Goal: Information Seeking & Learning: Learn about a topic

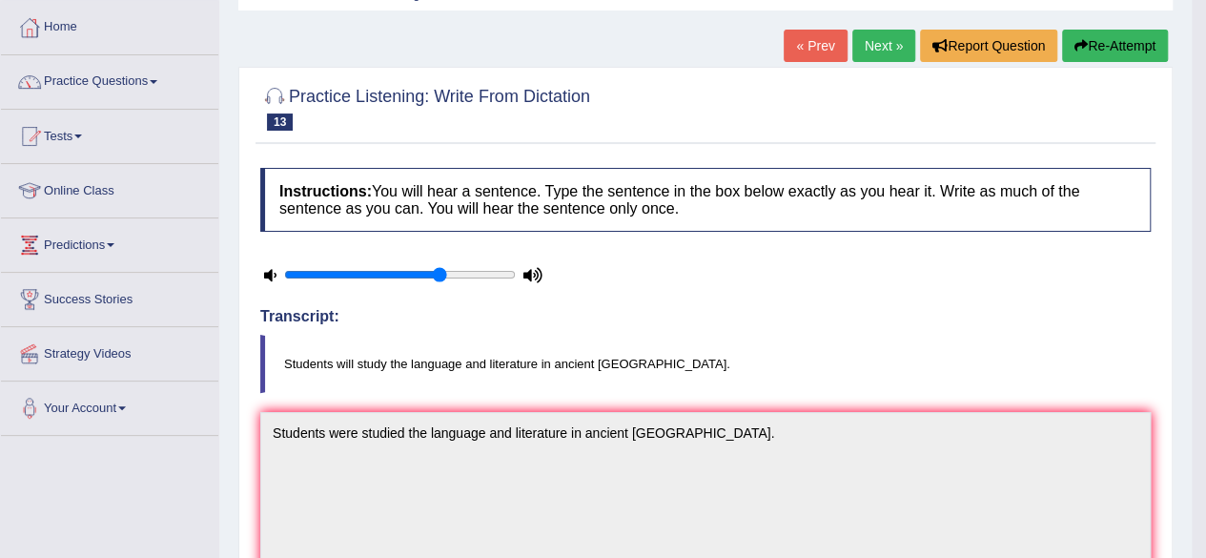
scroll to position [95, 0]
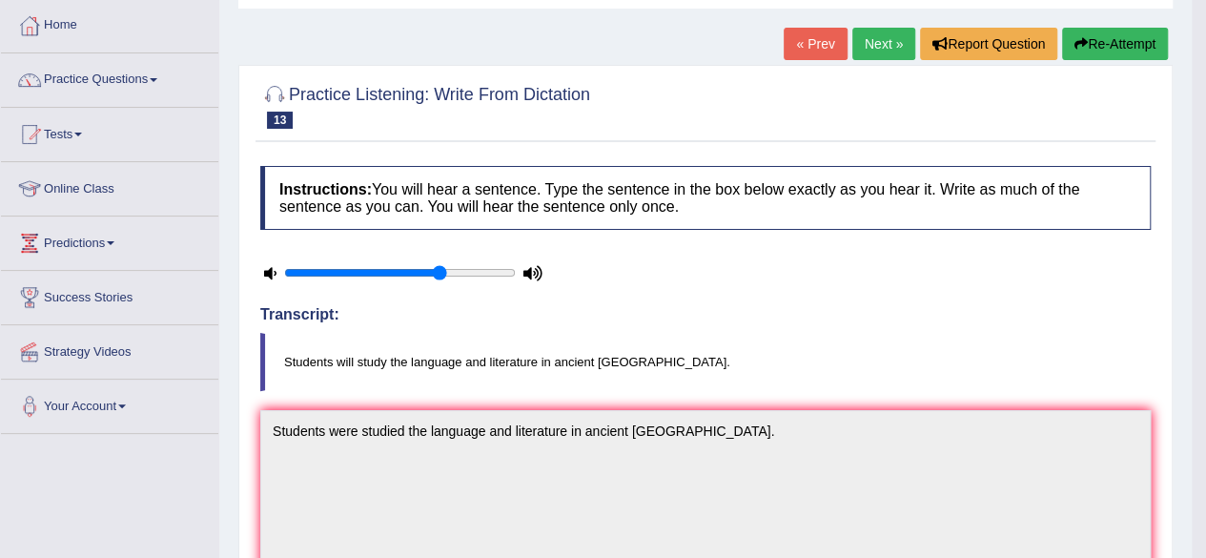
click at [875, 41] on link "Next »" at bounding box center [883, 44] width 63 height 32
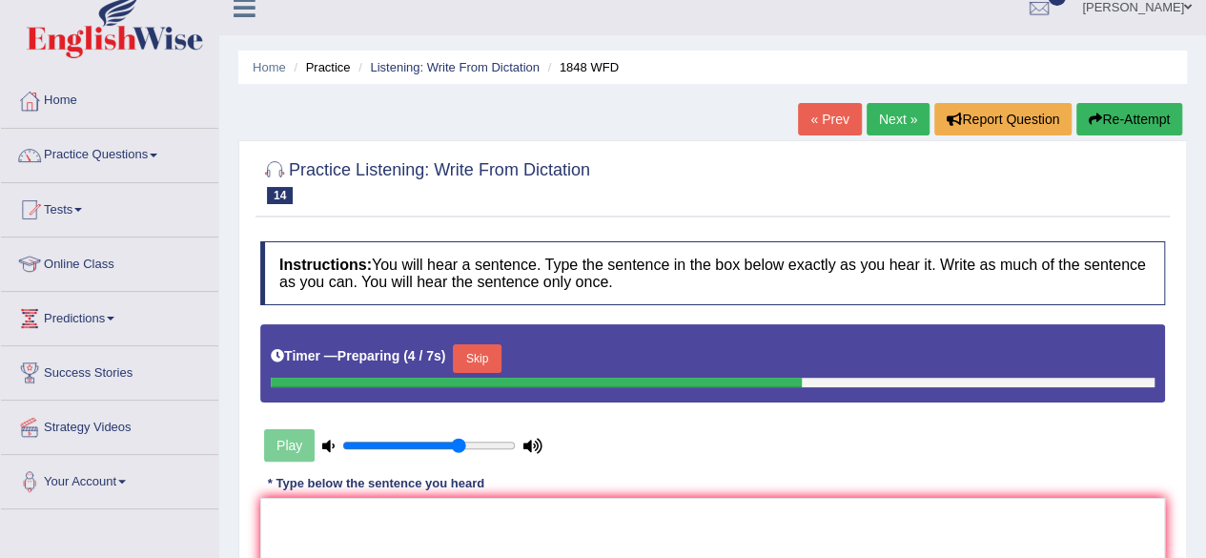
scroll to position [15, 0]
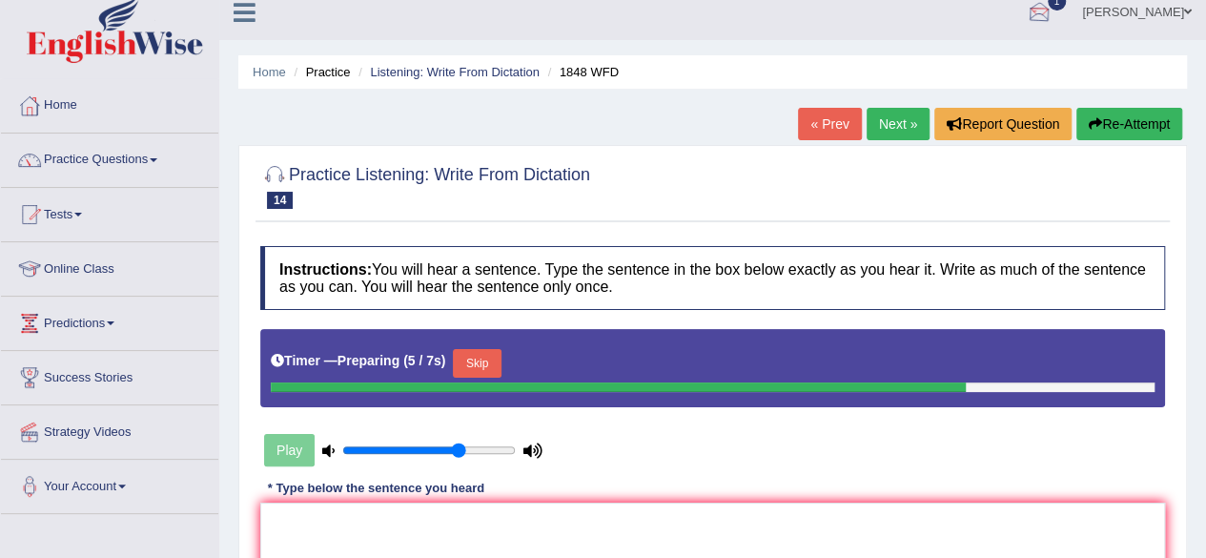
click at [1053, 20] on div at bounding box center [1039, 13] width 29 height 29
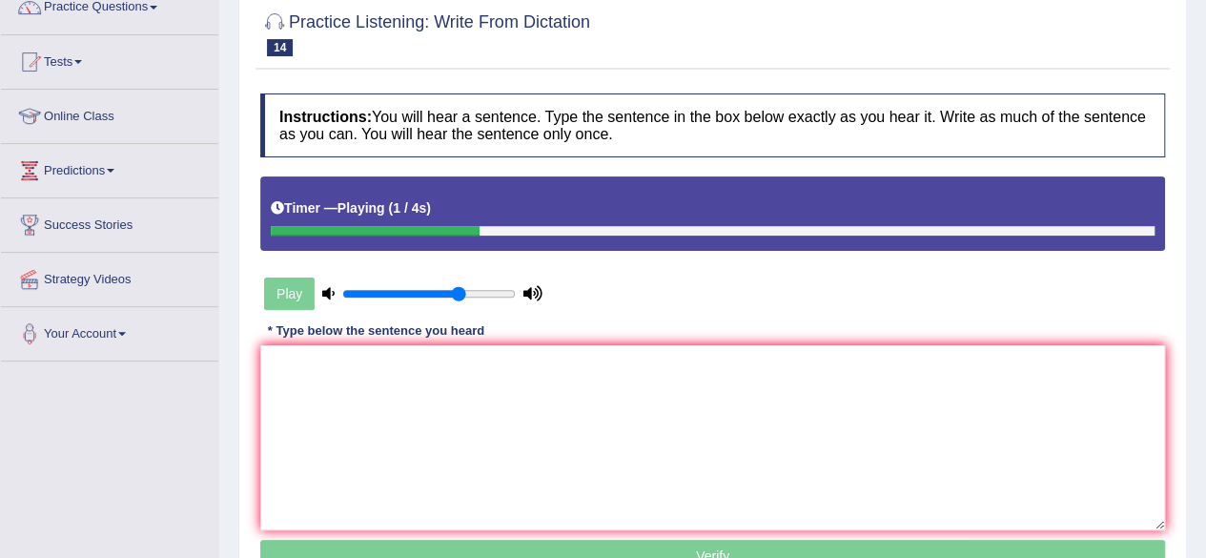
scroll to position [171, 0]
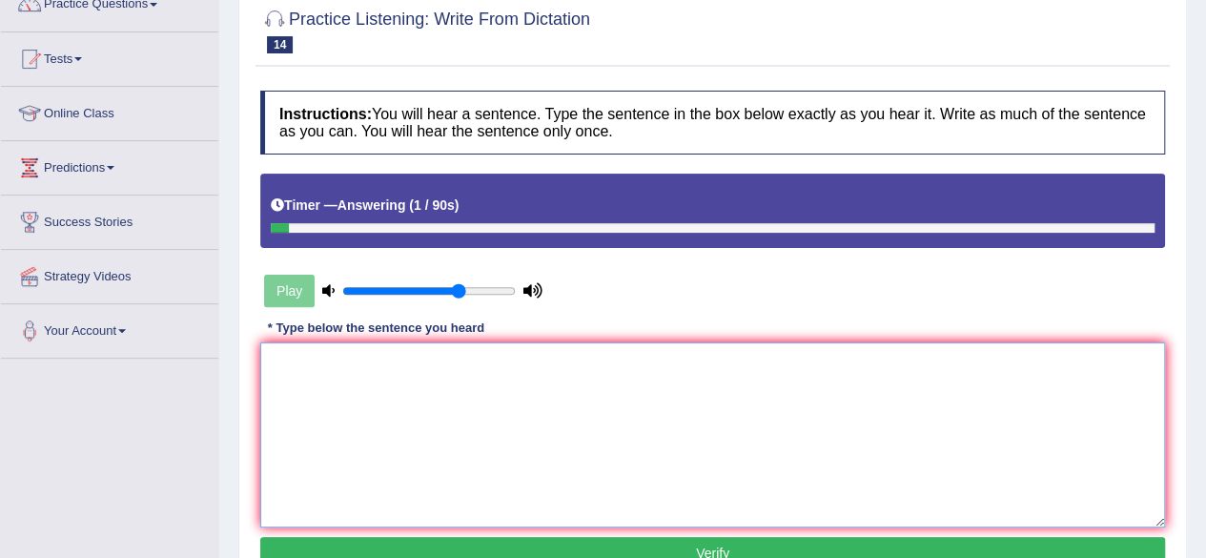
click at [610, 344] on textarea at bounding box center [712, 434] width 905 height 185
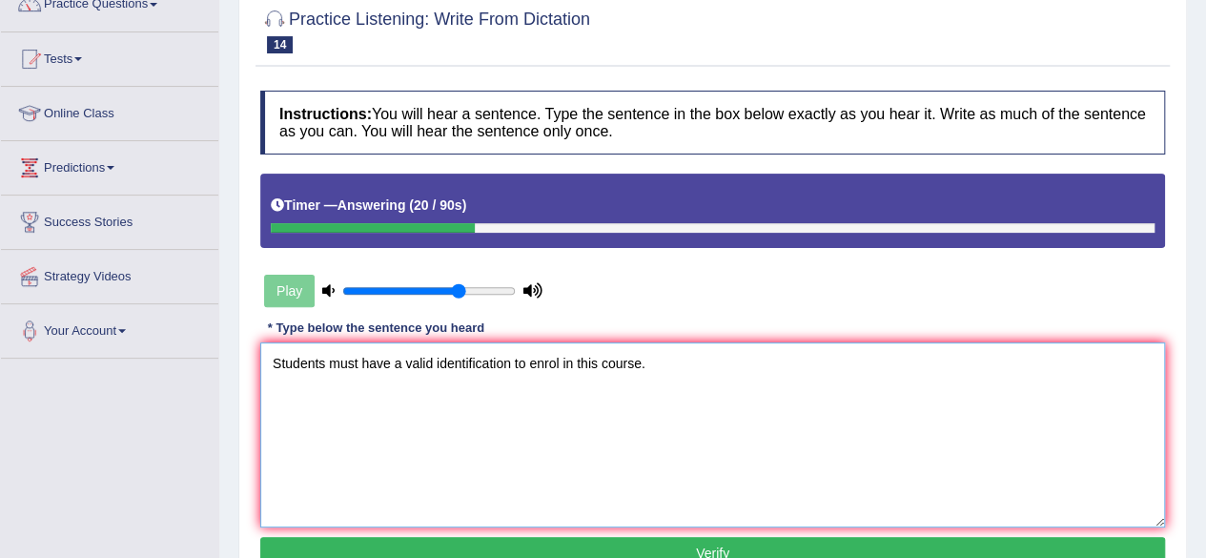
type textarea "Students must have a valid identification to enrol in this course."
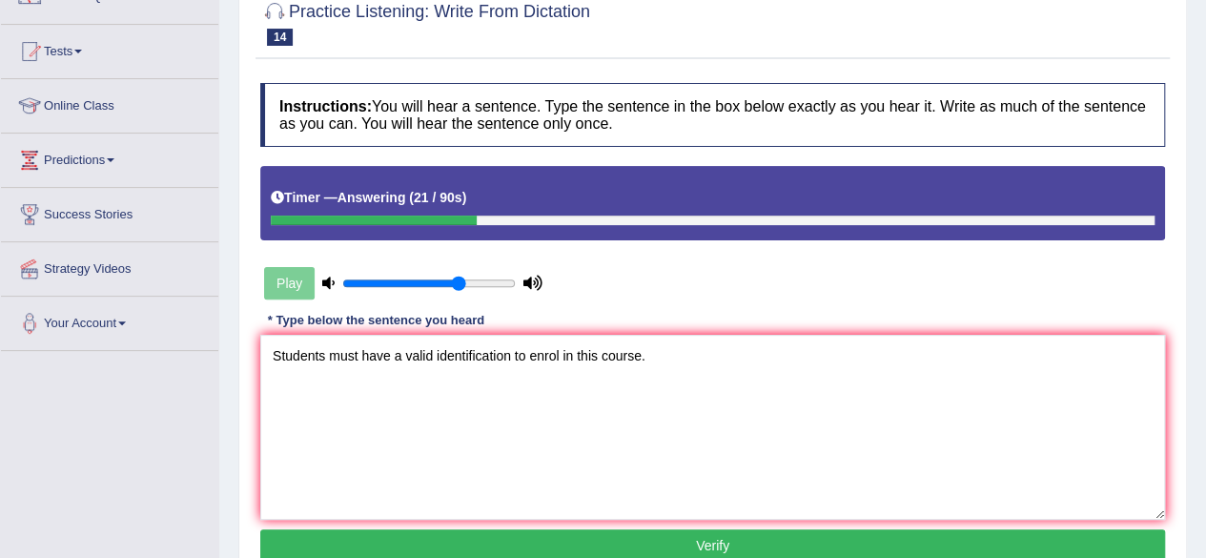
click button "Verify" at bounding box center [712, 545] width 905 height 32
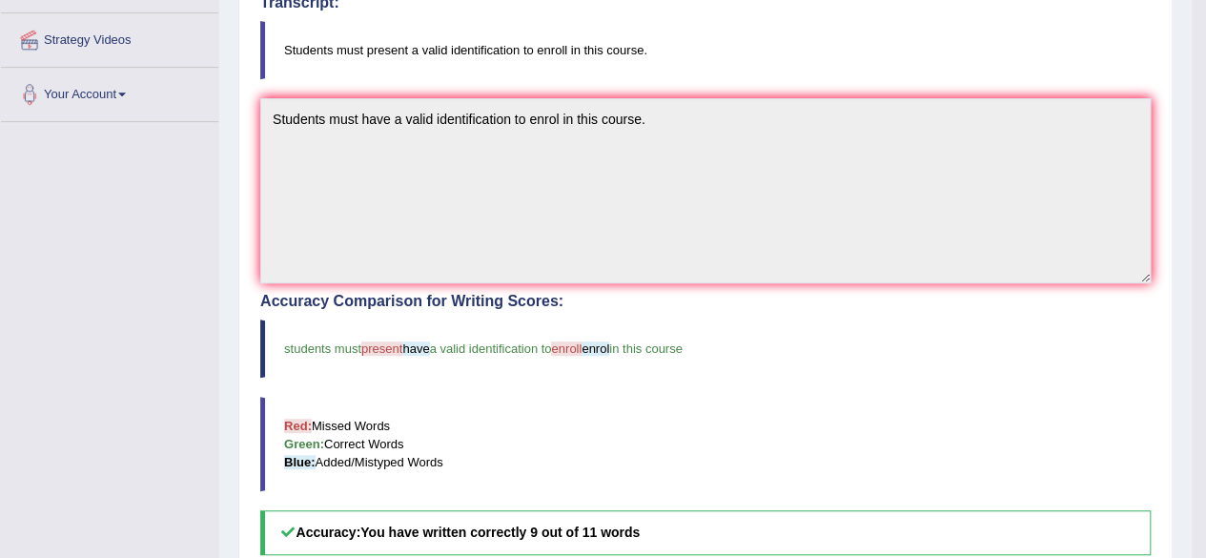
scroll to position [374, 0]
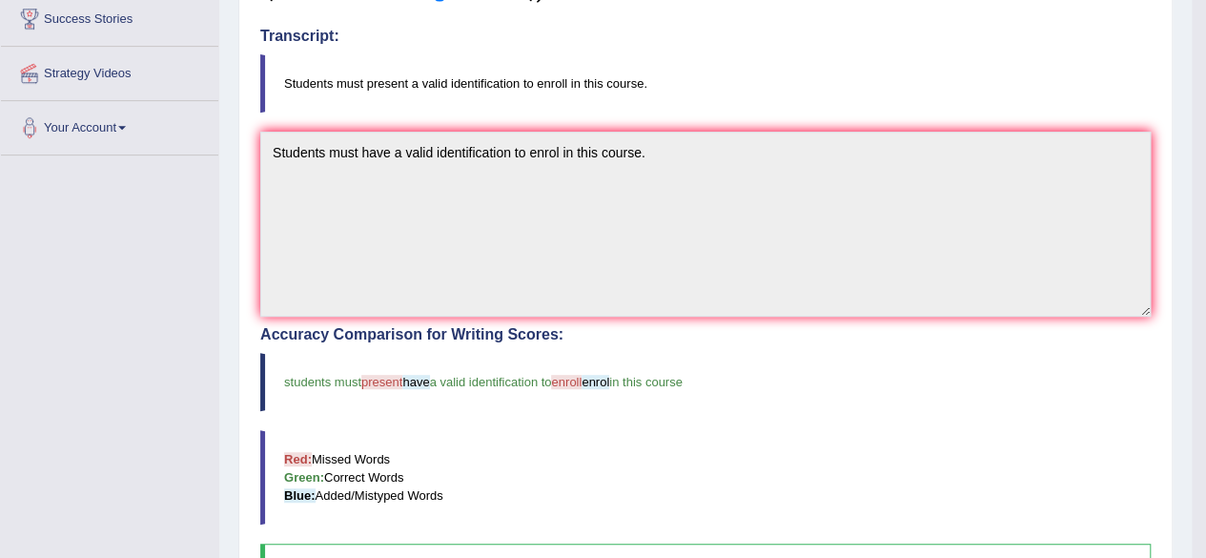
click at [612, 461] on blockquote "Red: Missed Words Green: Correct Words Blue: Added/Mistyped Words" at bounding box center [705, 477] width 890 height 94
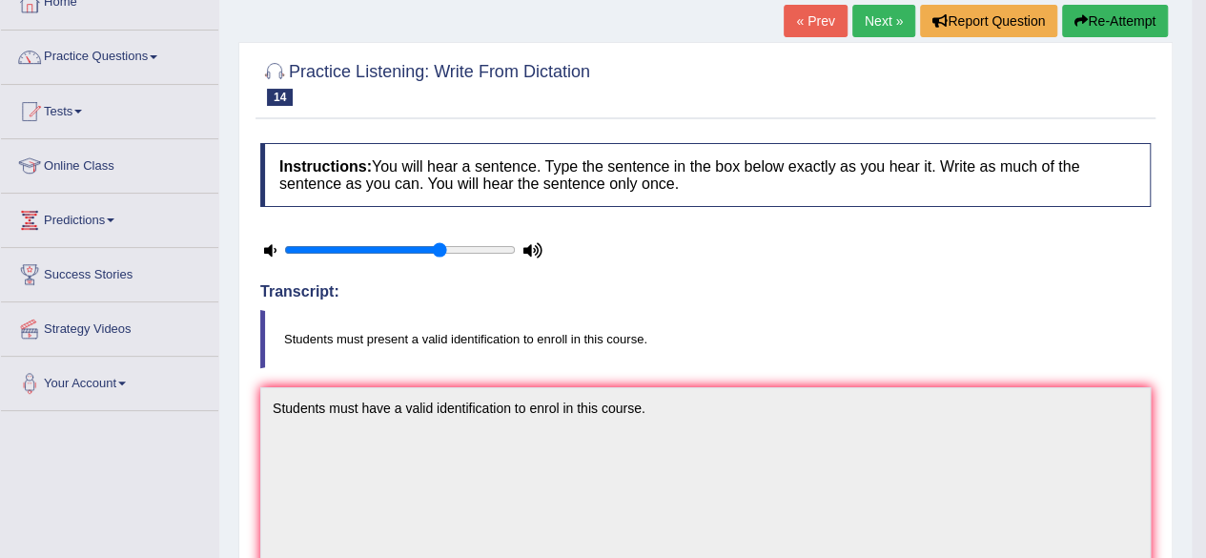
scroll to position [103, 0]
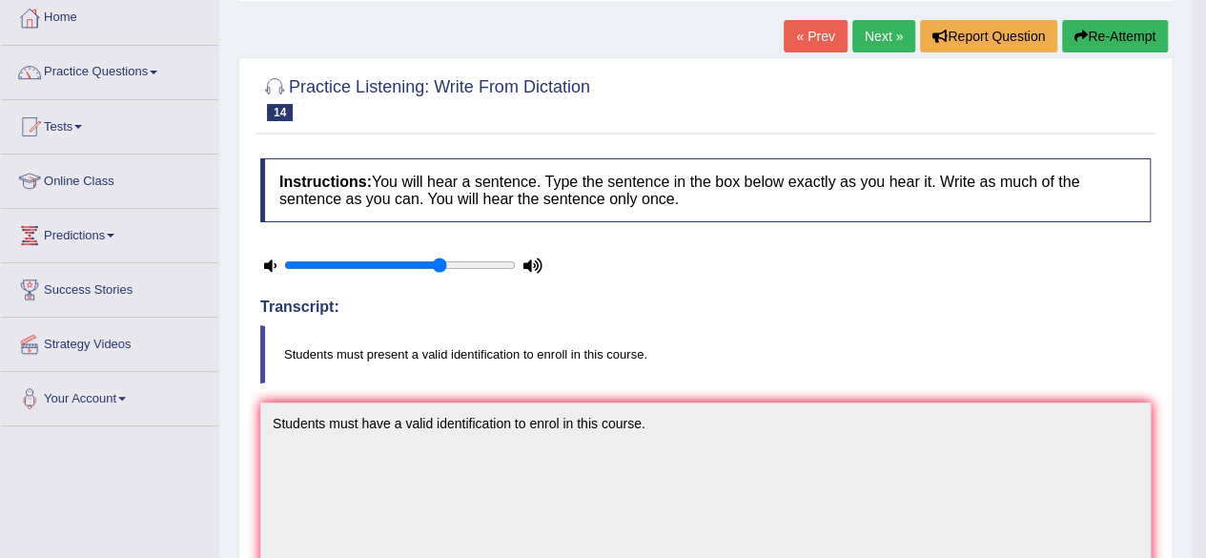
click at [867, 48] on link "Next »" at bounding box center [883, 36] width 63 height 32
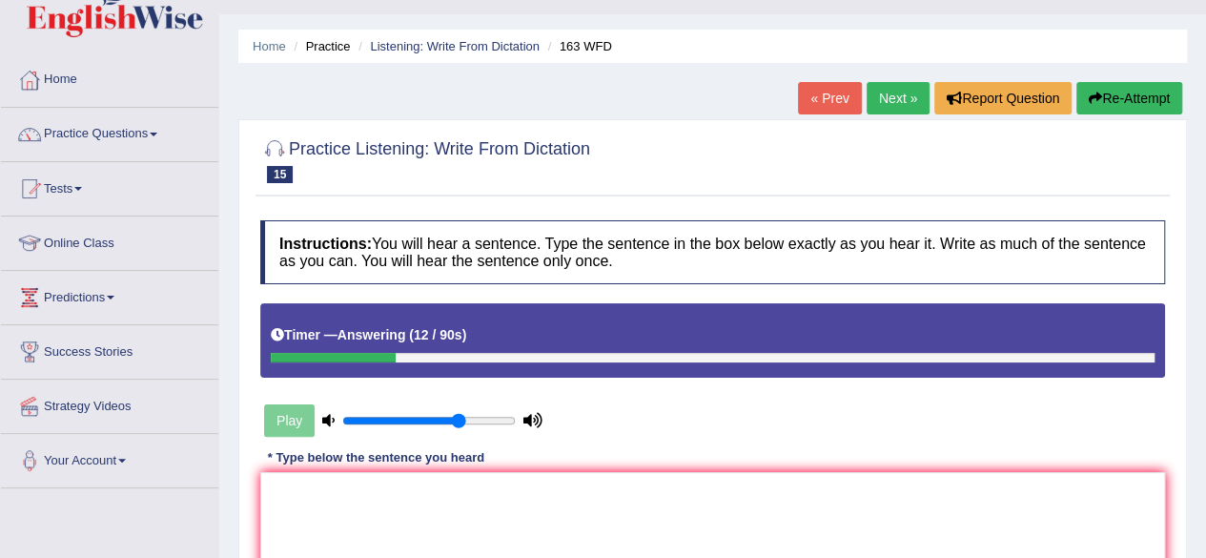
scroll to position [37, 0]
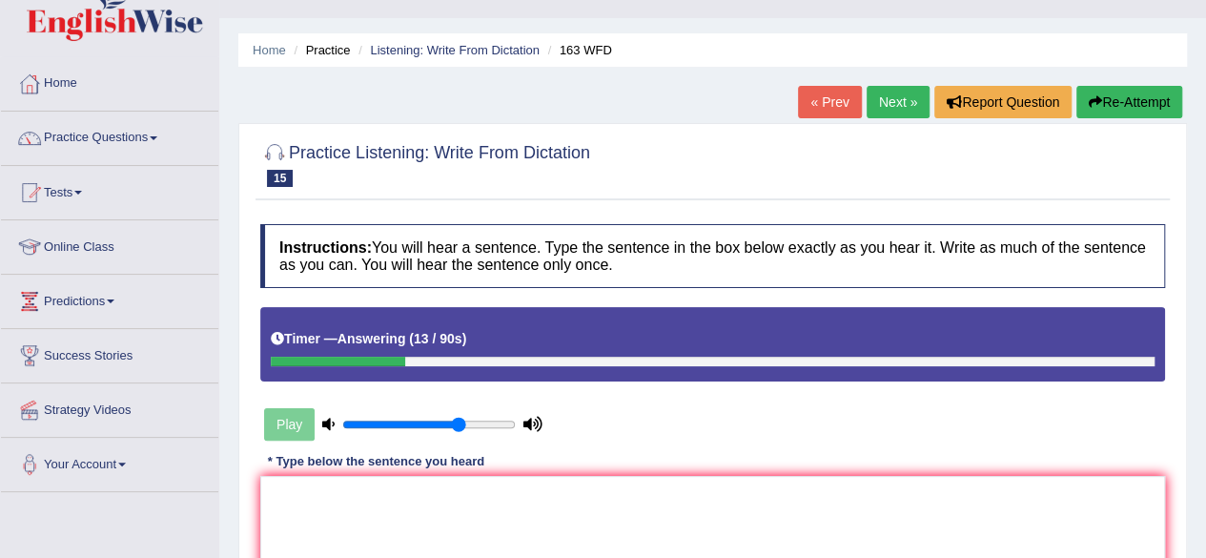
click at [1132, 89] on button "Re-Attempt" at bounding box center [1129, 102] width 106 height 32
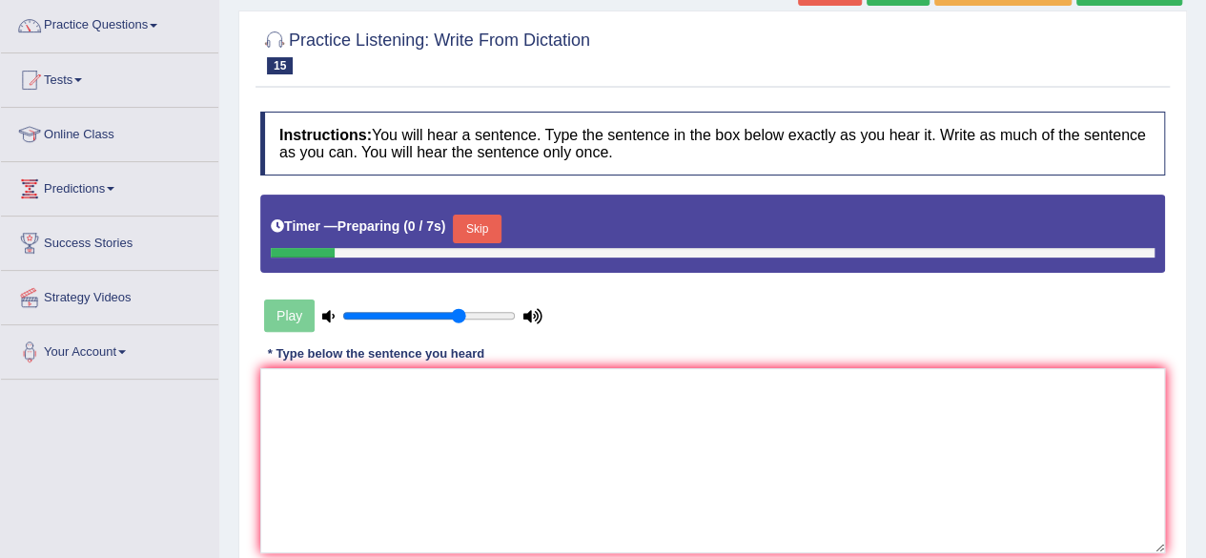
scroll to position [150, 0]
click at [269, 312] on div "Play" at bounding box center [403, 316] width 286 height 48
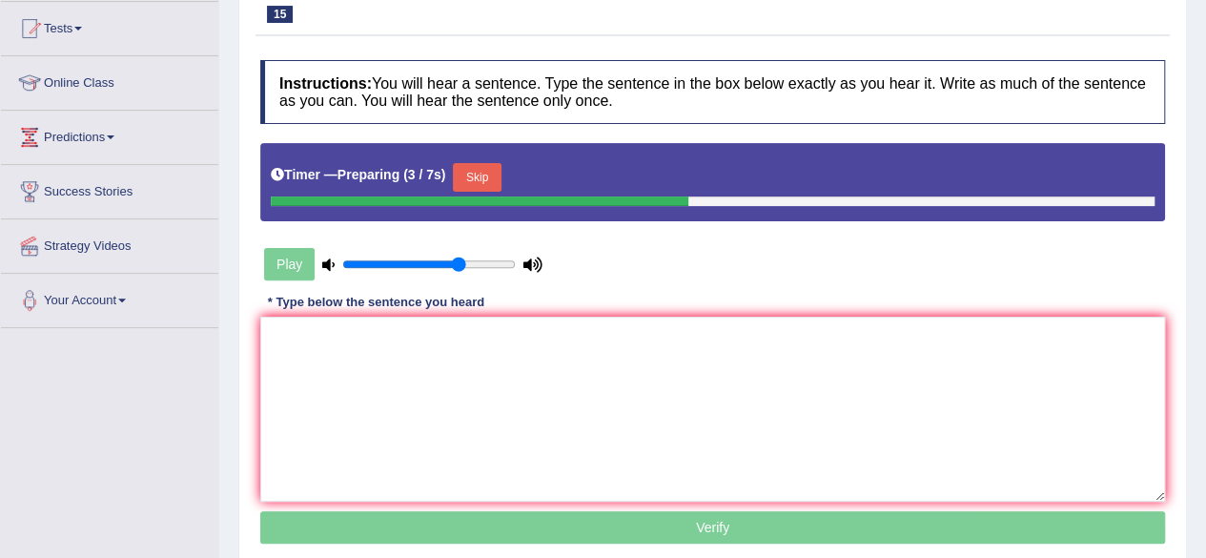
scroll to position [215, 0]
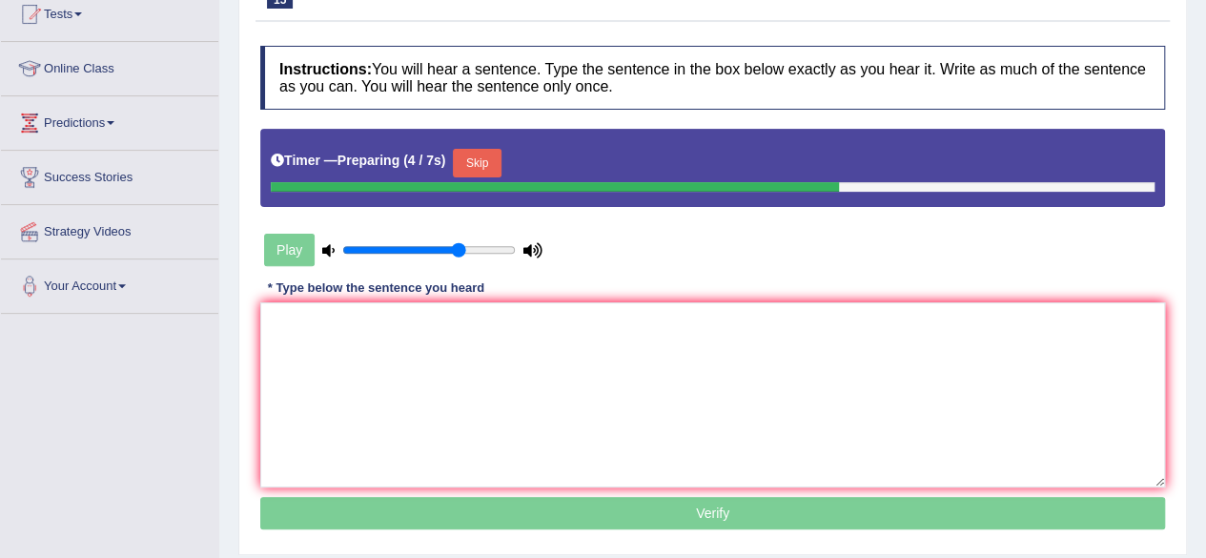
click at [478, 157] on button "Skip" at bounding box center [477, 163] width 48 height 29
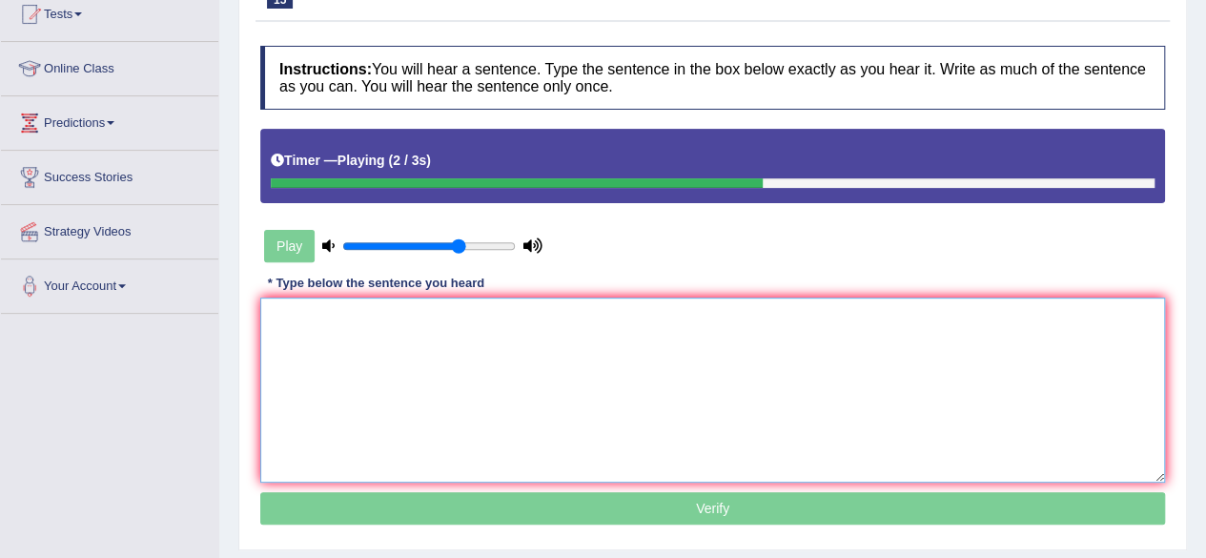
click at [337, 394] on textarea at bounding box center [712, 389] width 905 height 185
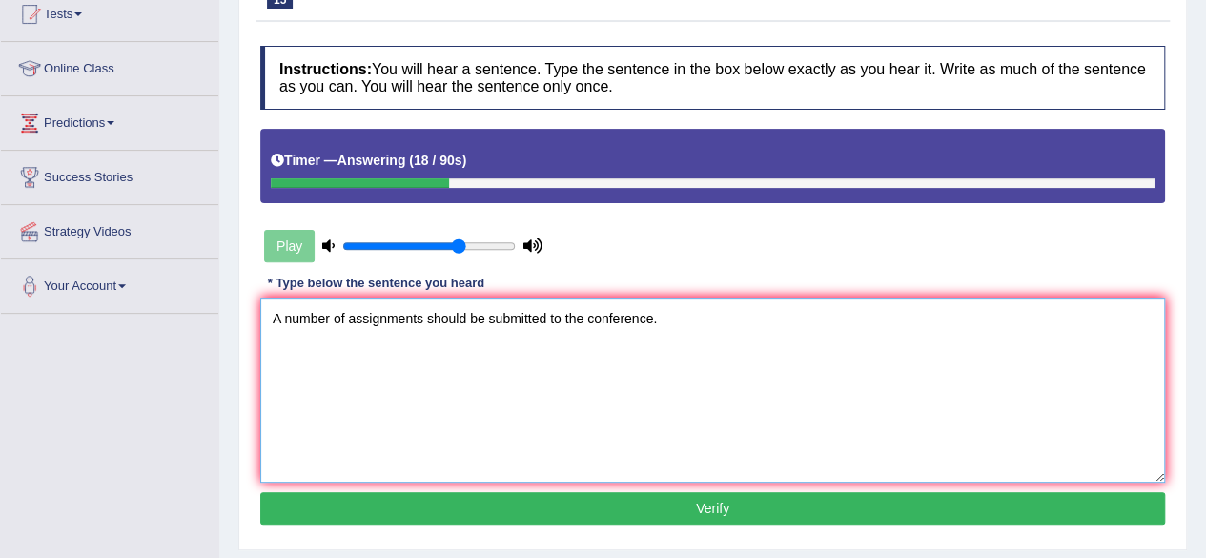
type textarea "A number of assignments should be submitted to the conference."
click button "Verify" at bounding box center [712, 508] width 905 height 32
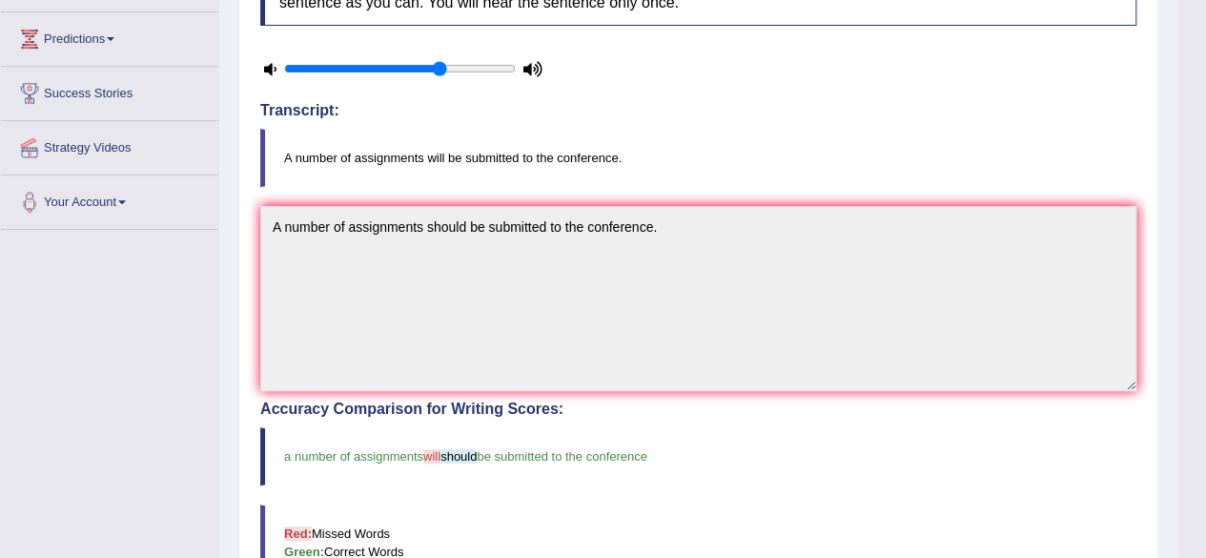
scroll to position [0, 0]
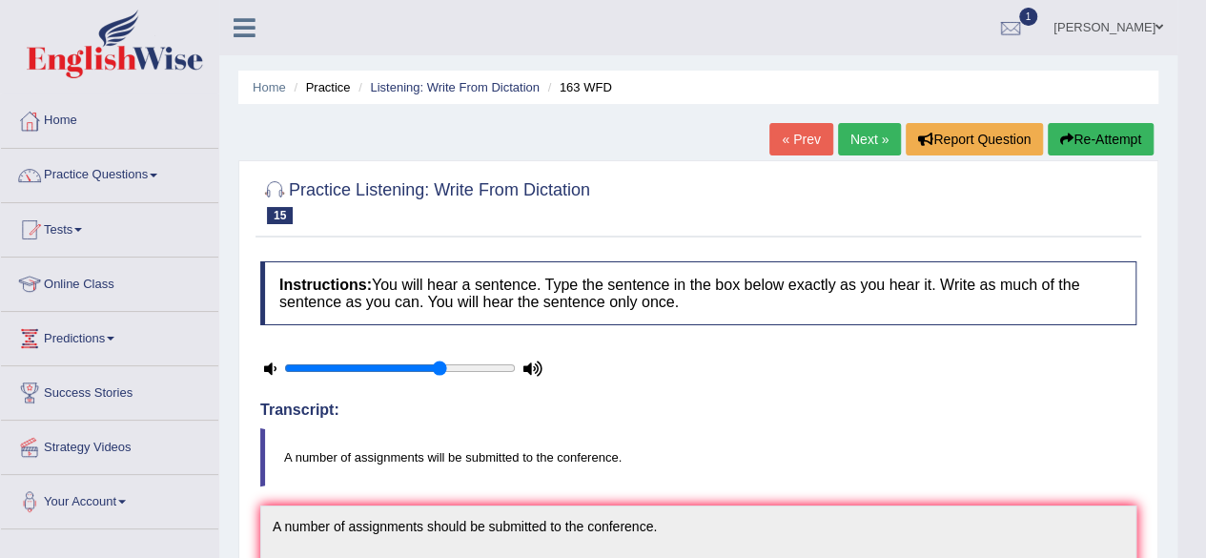
click at [879, 144] on link "Next »" at bounding box center [869, 139] width 63 height 32
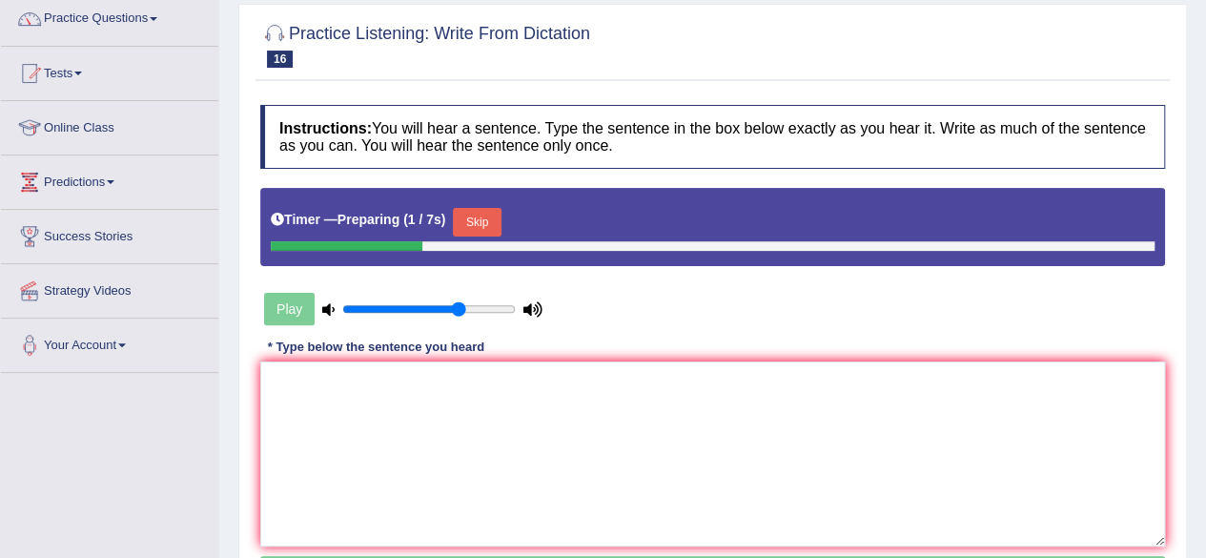
scroll to position [193, 0]
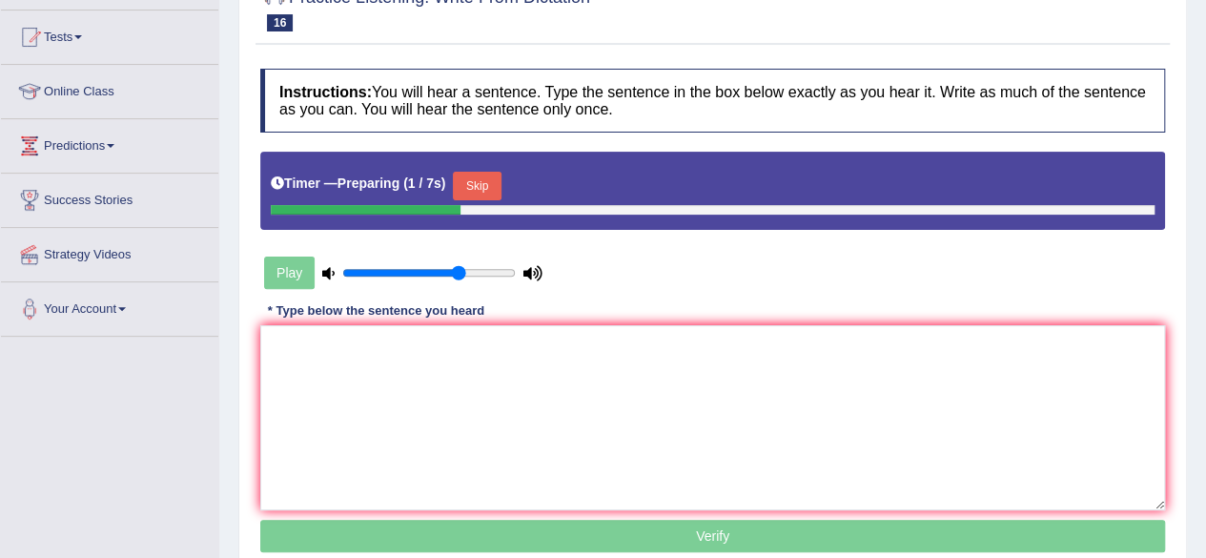
click at [1205, 209] on html "Toggle navigation Home Practice Questions Speaking Practice Read Aloud Repeat S…" at bounding box center [603, 86] width 1206 height 558
click at [479, 186] on button "Skip" at bounding box center [477, 186] width 48 height 29
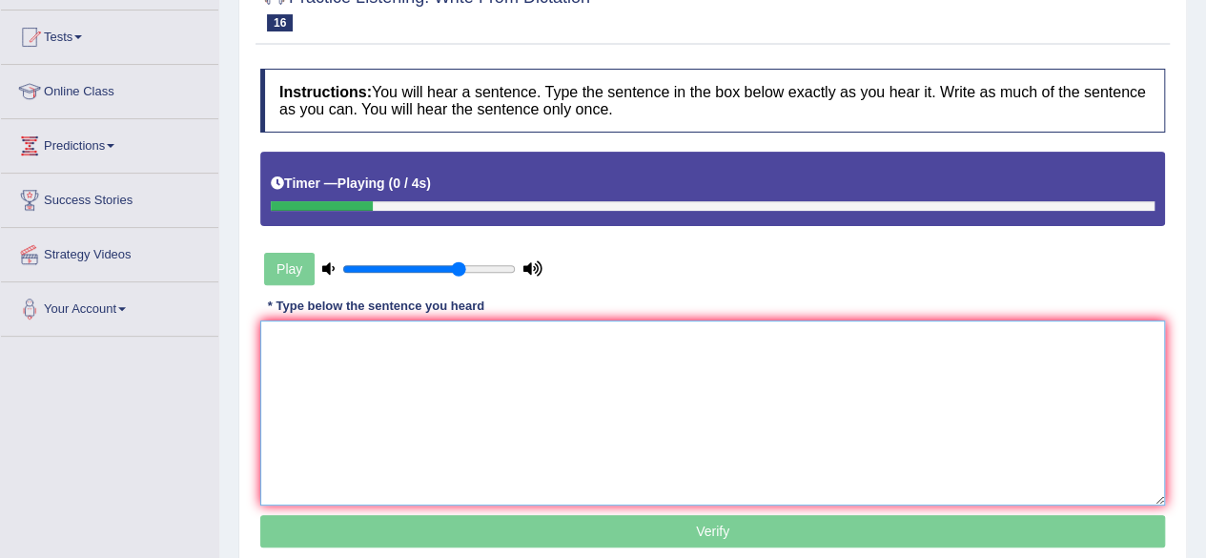
click at [440, 362] on textarea at bounding box center [712, 412] width 905 height 185
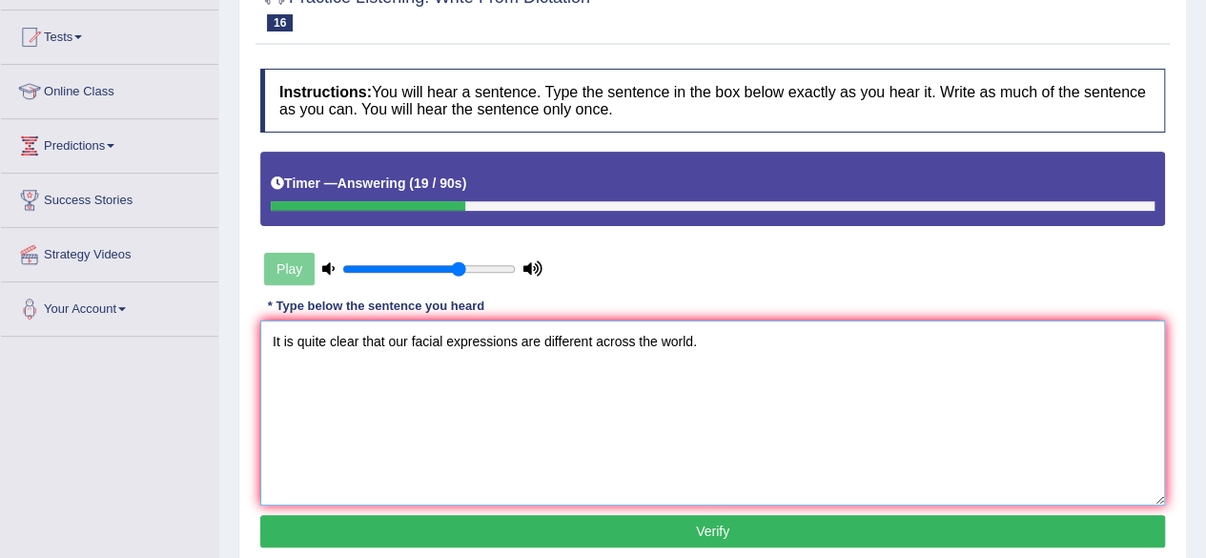
type textarea "It is quite clear that our facial expressions are different across the world."
click button "Verify" at bounding box center [712, 531] width 905 height 32
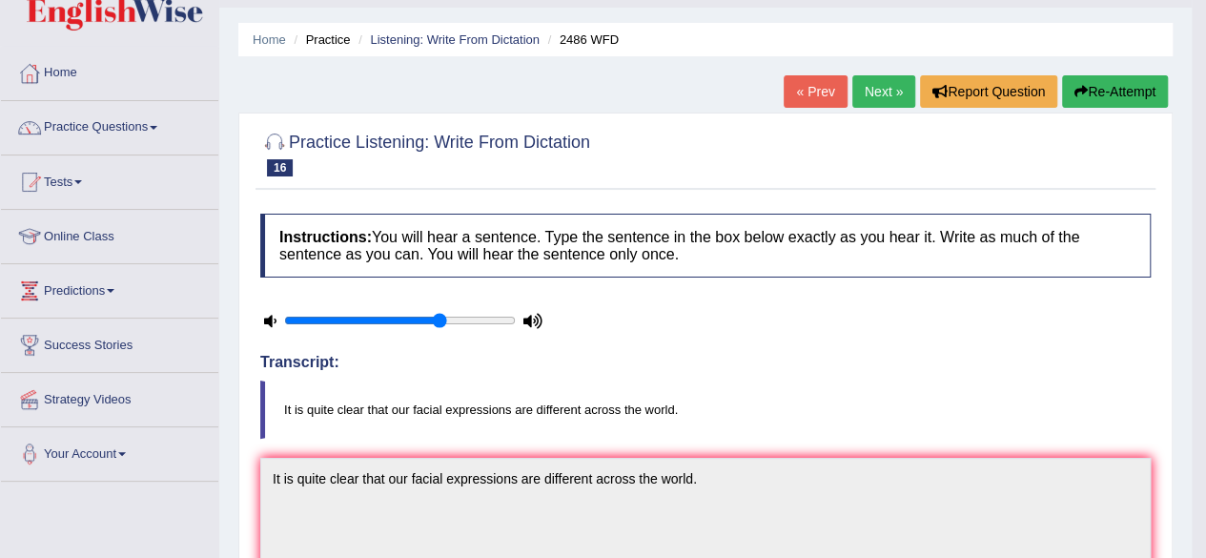
scroll to position [42, 0]
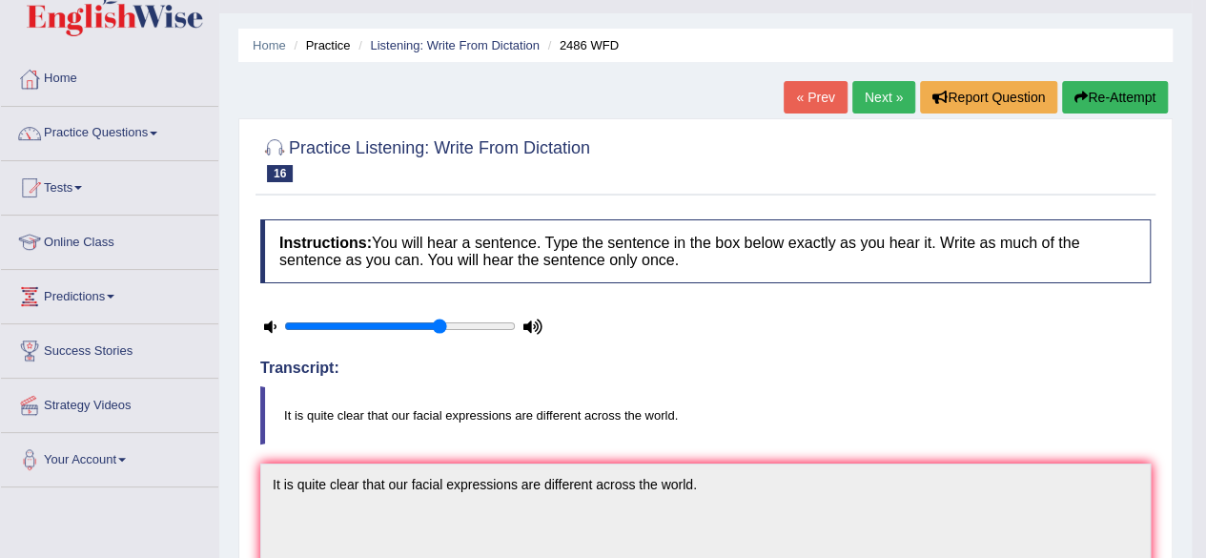
click at [856, 95] on link "Next »" at bounding box center [883, 97] width 63 height 32
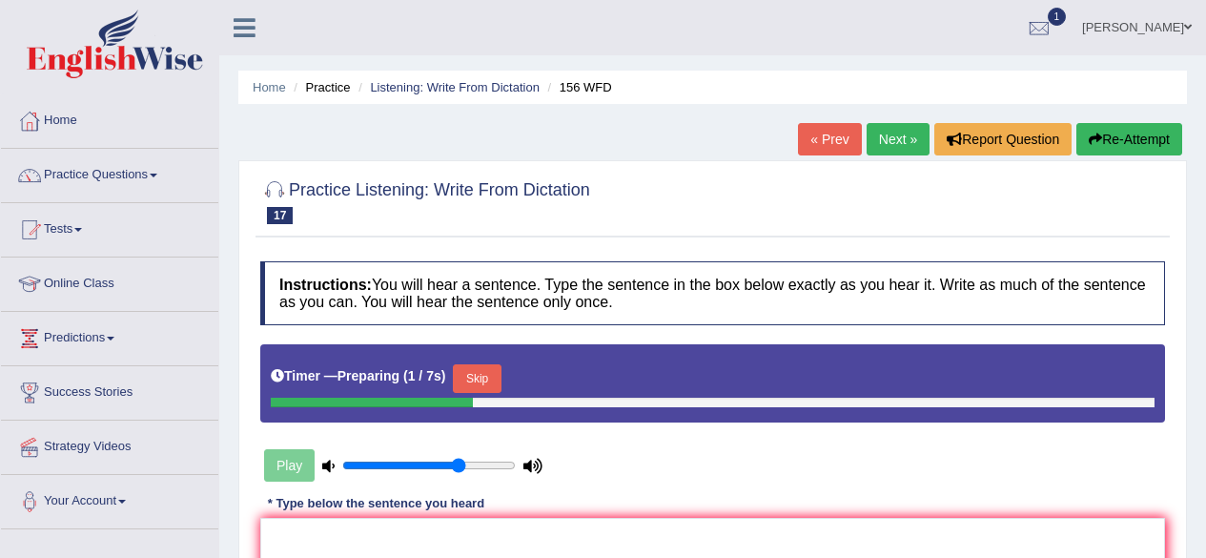
scroll to position [209, 0]
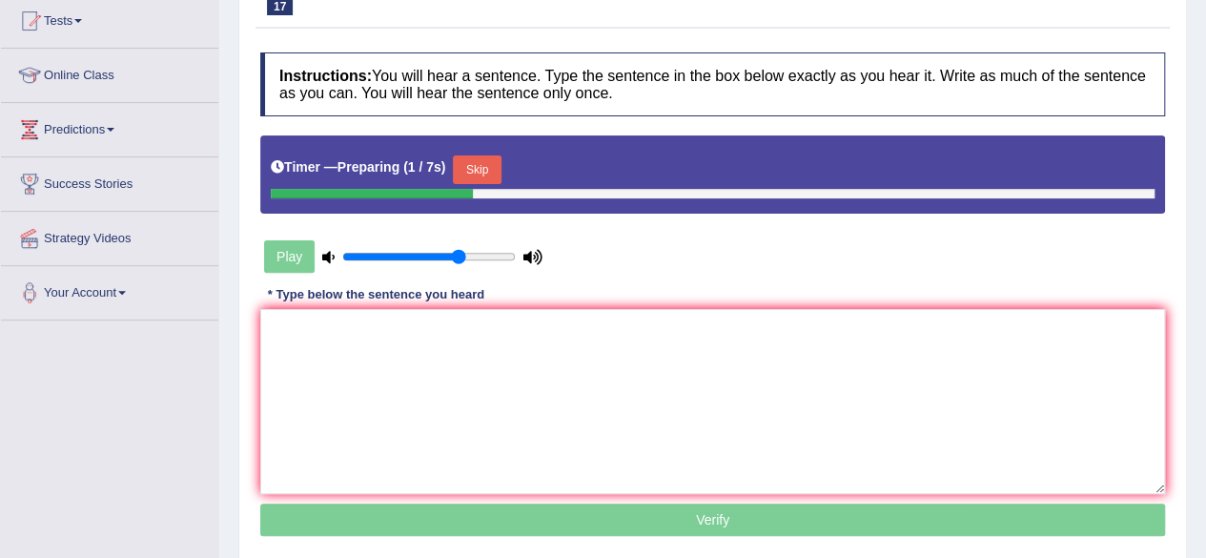
click at [480, 162] on button "Skip" at bounding box center [477, 169] width 48 height 29
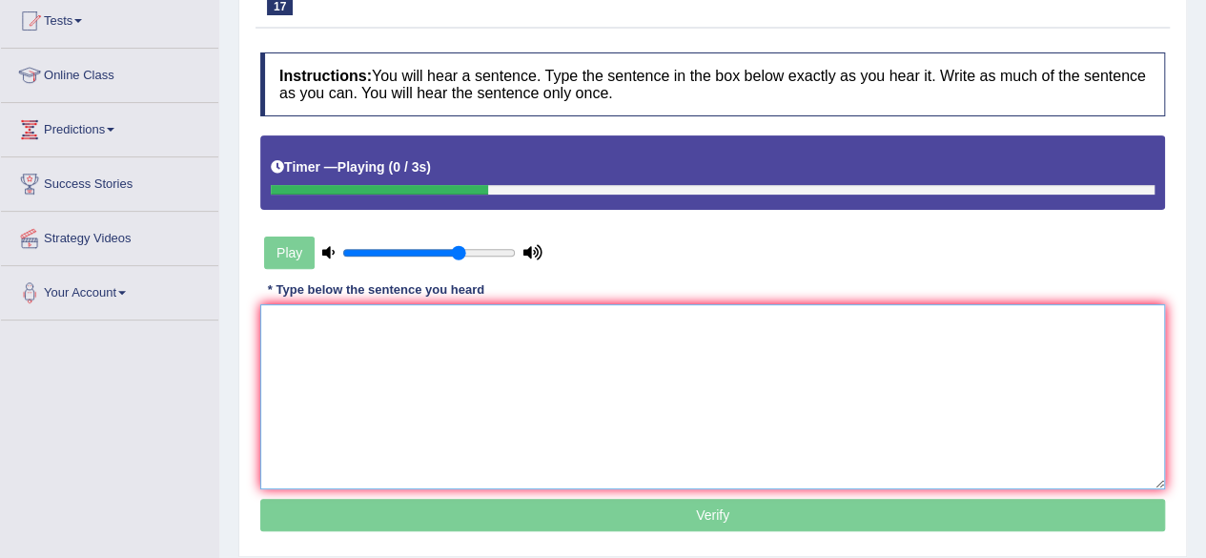
click at [345, 372] on textarea at bounding box center [712, 396] width 905 height 185
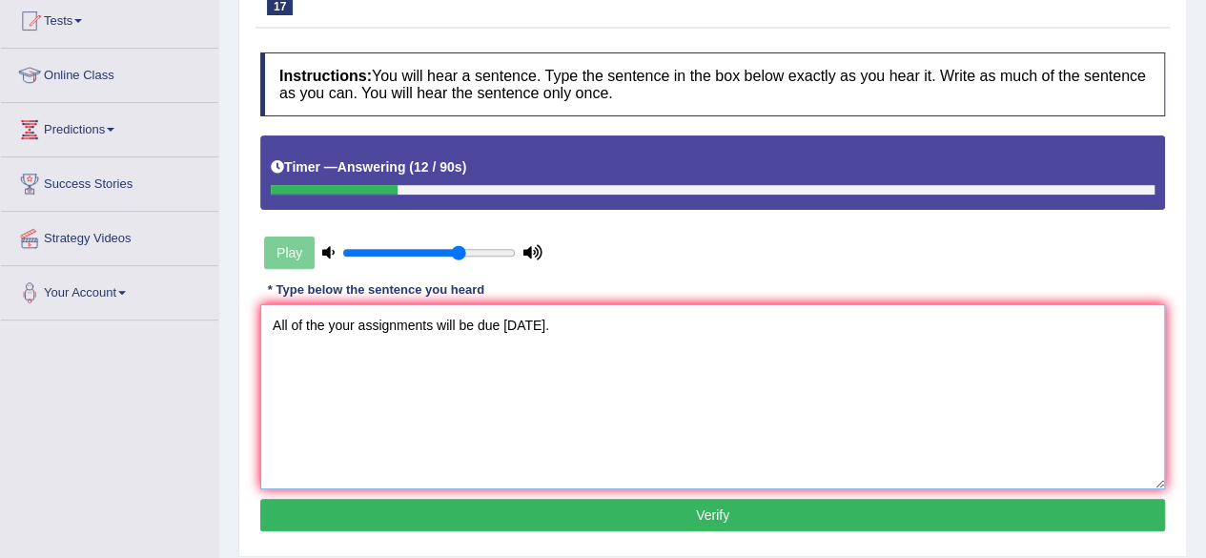
type textarea "All of the your assignments will be due tomorrow."
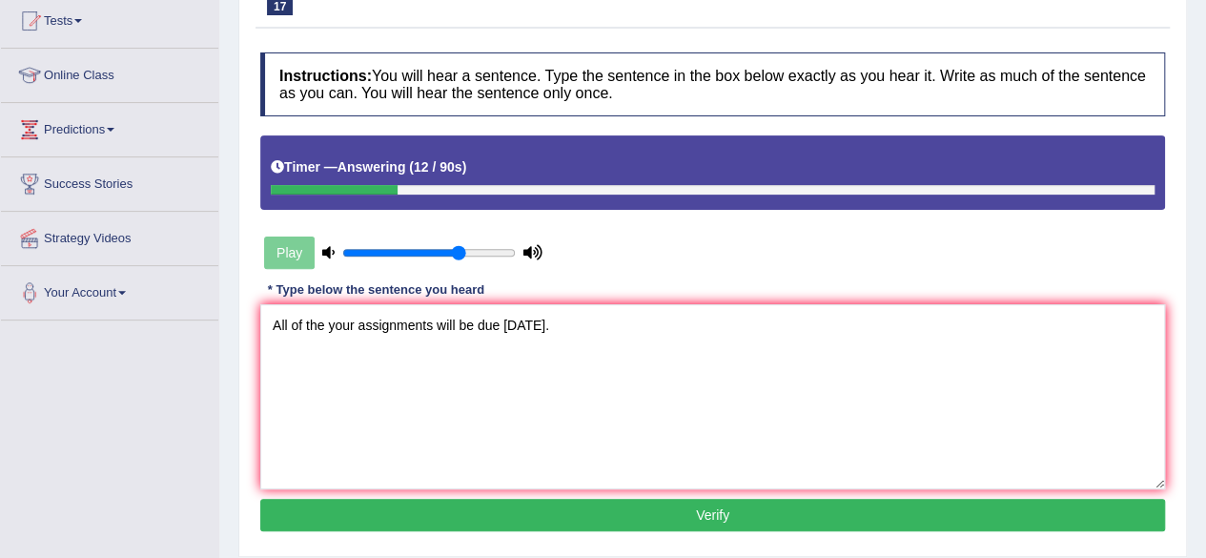
click button "Verify" at bounding box center [712, 515] width 905 height 32
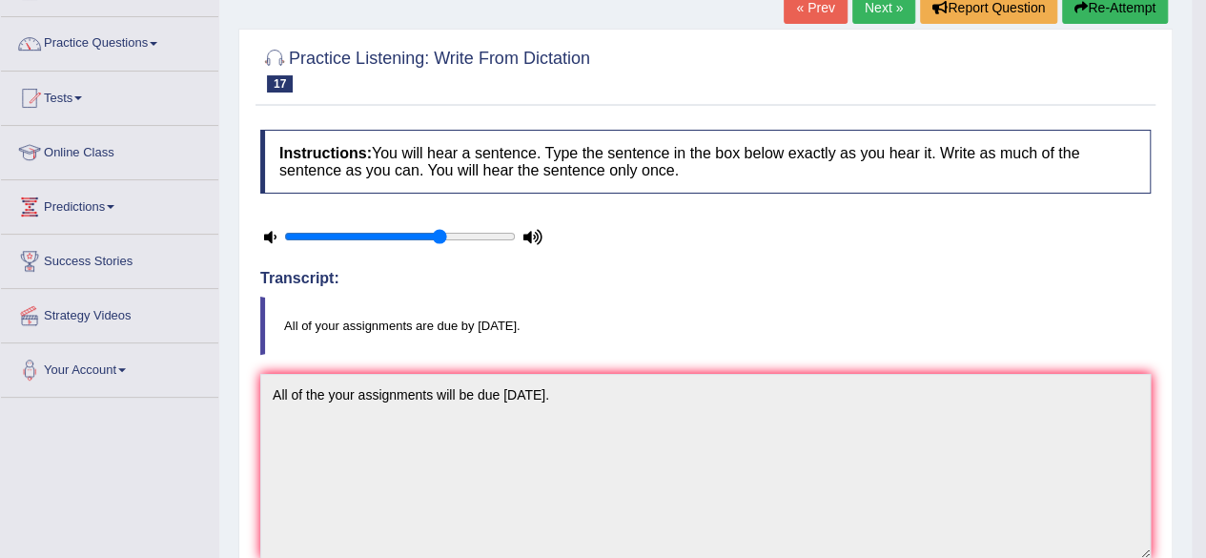
scroll to position [112, 0]
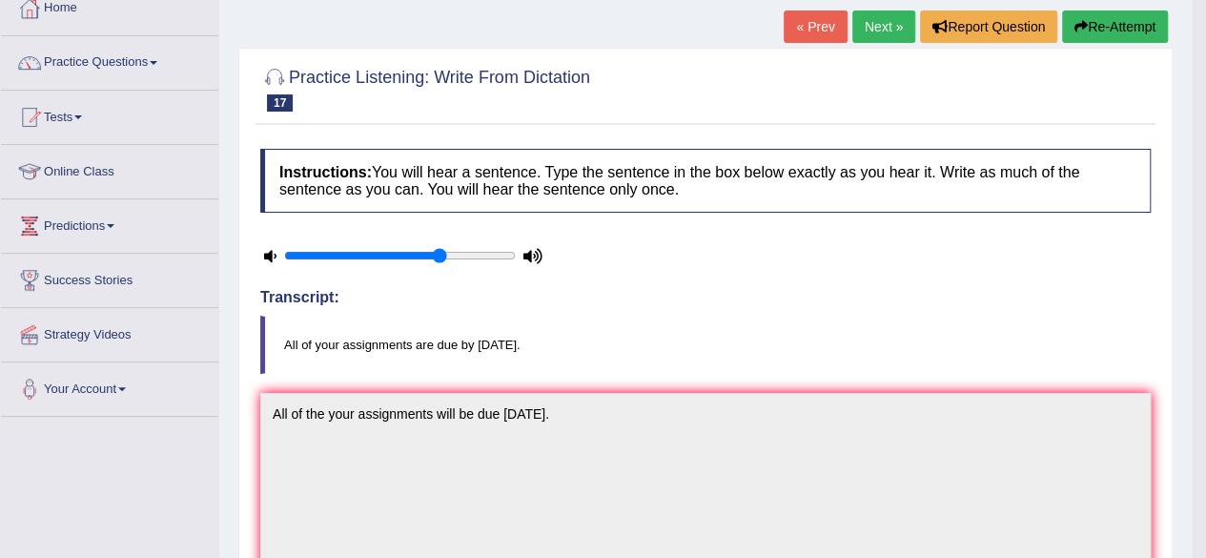
click at [887, 40] on link "Next »" at bounding box center [883, 26] width 63 height 32
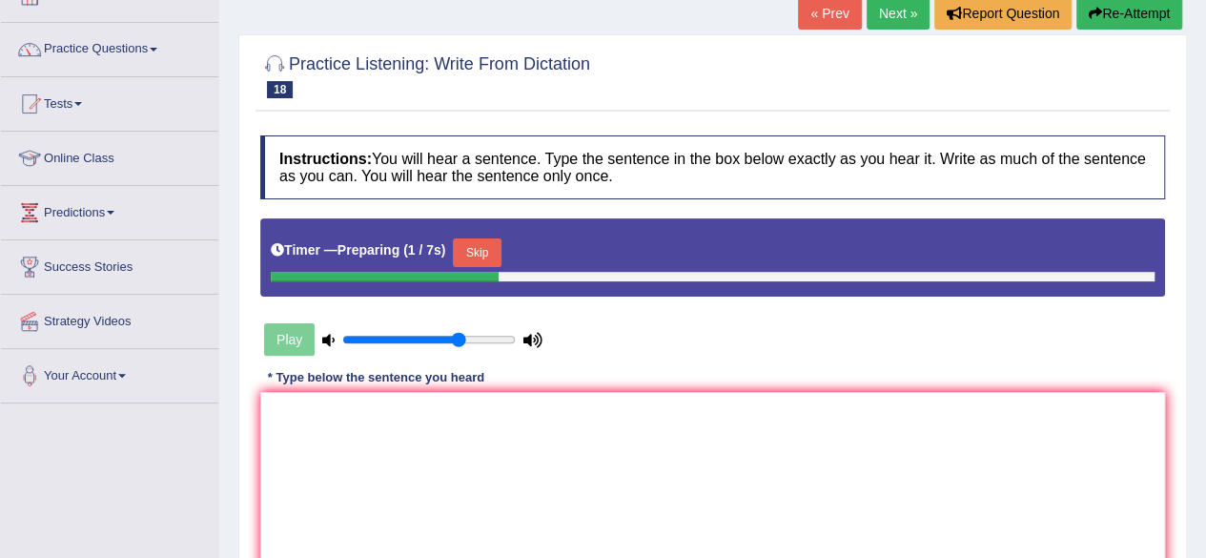
drag, startPoint x: 498, startPoint y: 255, endPoint x: 454, endPoint y: 511, distance: 260.1
click at [454, 511] on div "Instructions: You will hear a sentence. Type the sentence in the box below exac…" at bounding box center [712, 380] width 914 height 508
click at [479, 243] on button "Skip" at bounding box center [477, 252] width 48 height 29
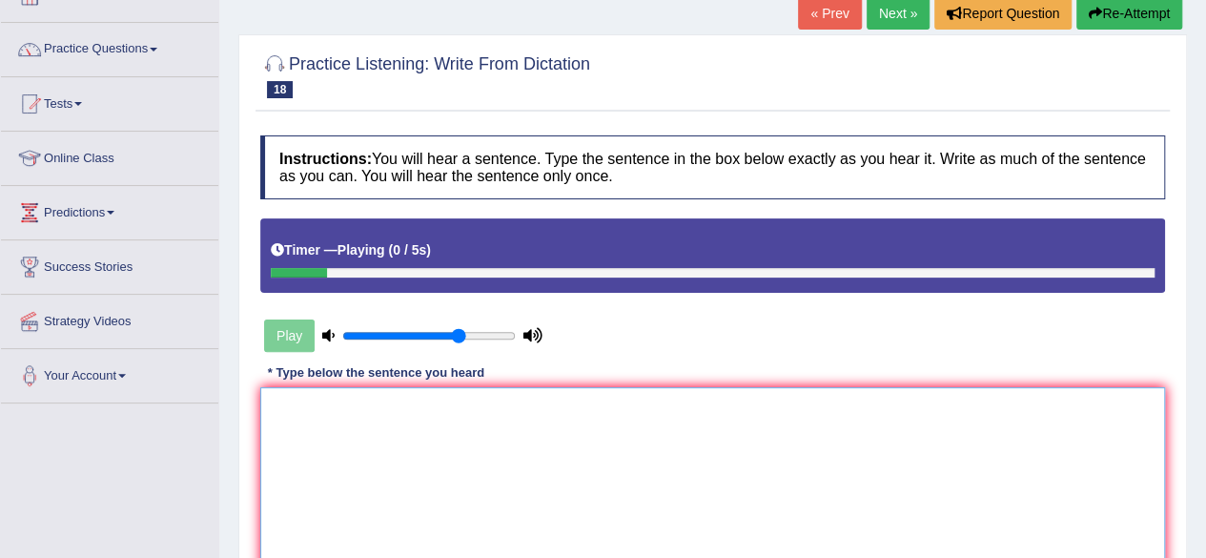
click at [410, 408] on textarea at bounding box center [712, 479] width 905 height 185
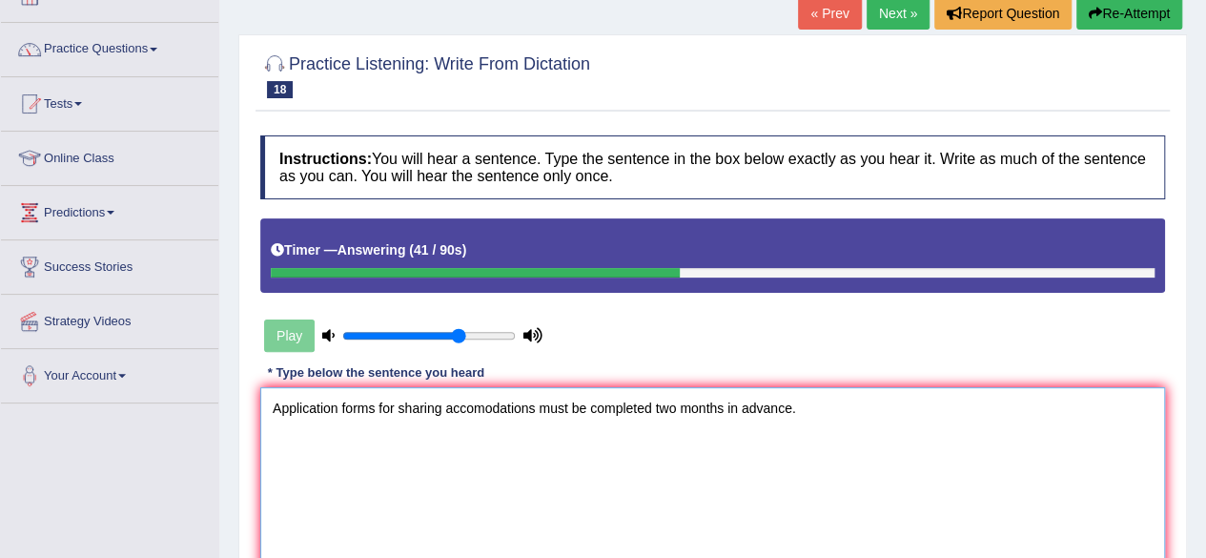
type textarea "Application forms for sharing accomodations must be completed two months in adv…"
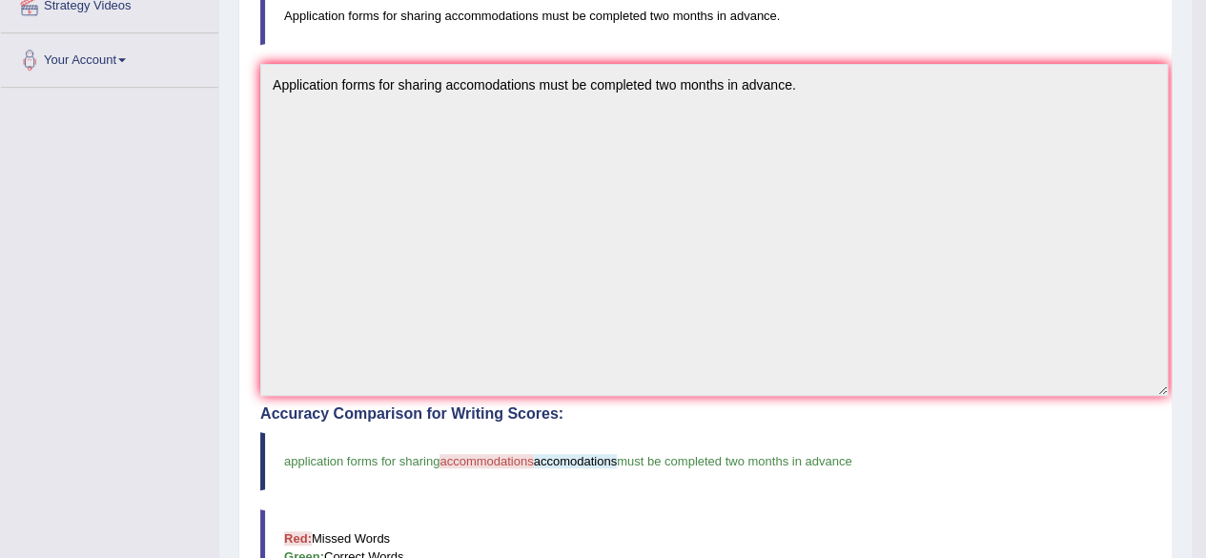
scroll to position [116, 0]
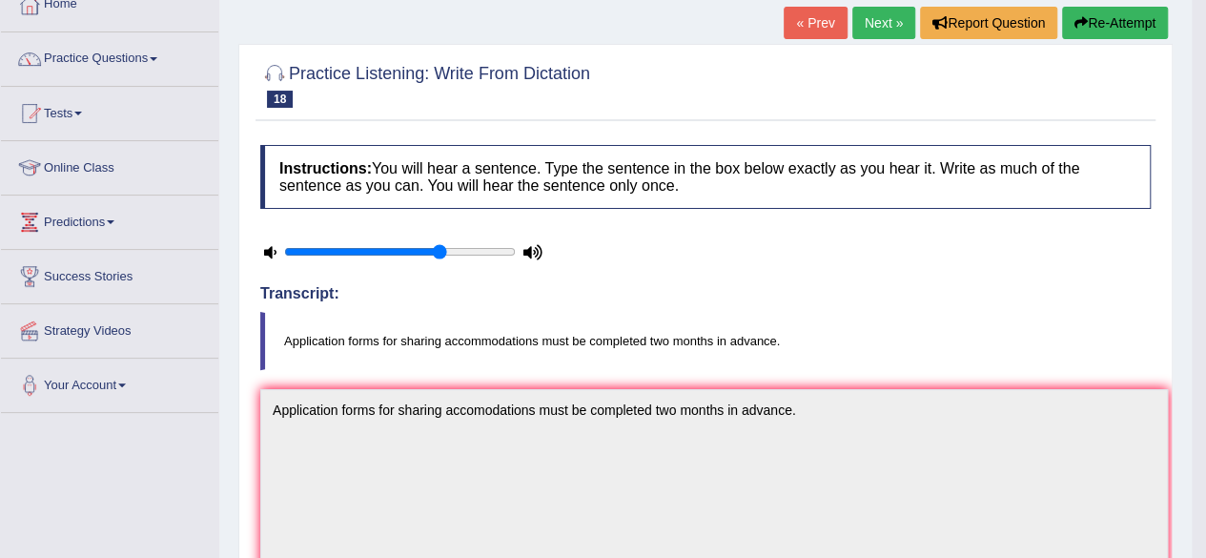
click at [875, 37] on link "Next »" at bounding box center [883, 23] width 63 height 32
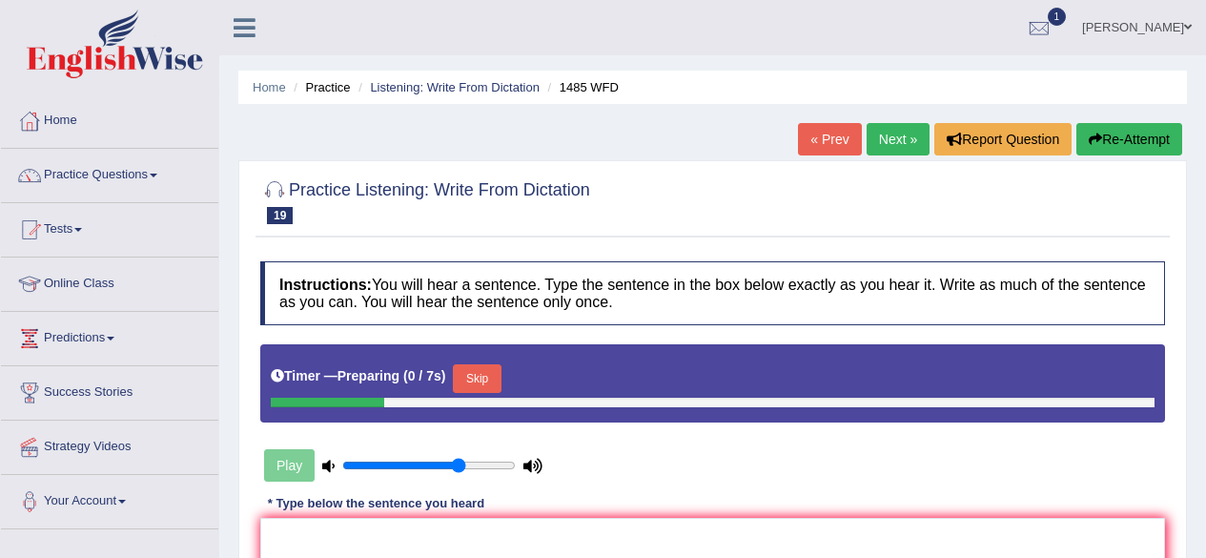
scroll to position [185, 0]
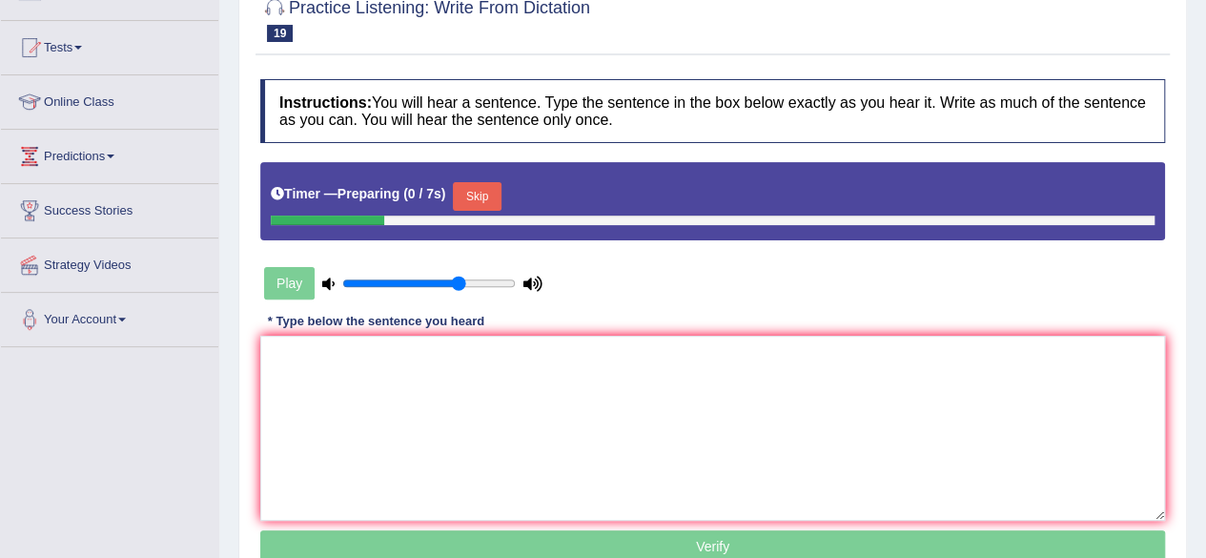
click at [1205, 206] on html "Toggle navigation Home Practice Questions Speaking Practice Read Aloud Repeat S…" at bounding box center [603, 97] width 1206 height 558
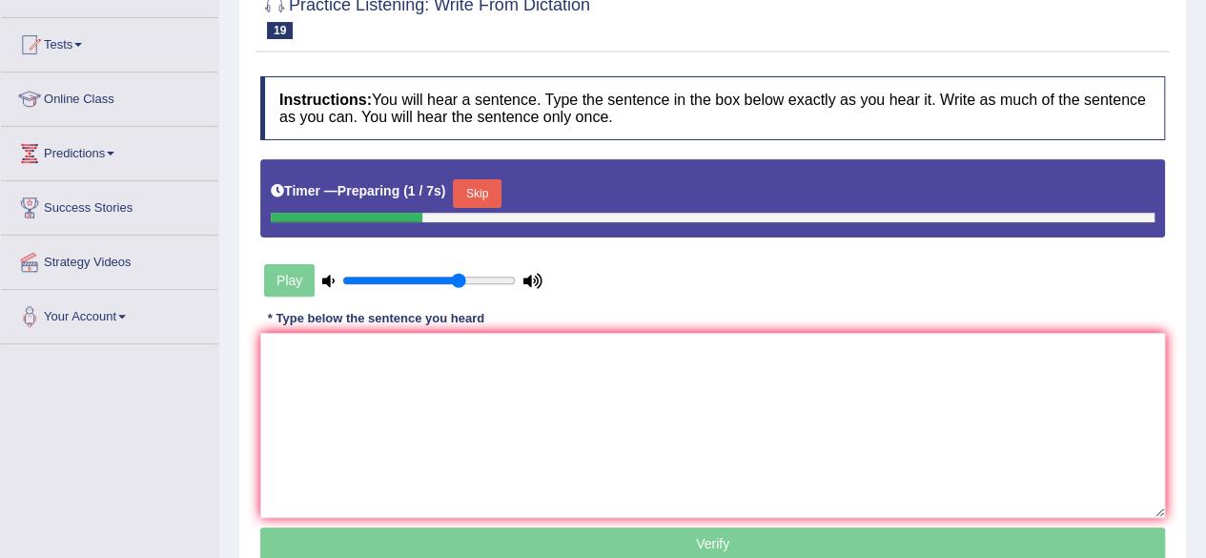
scroll to position [0, 0]
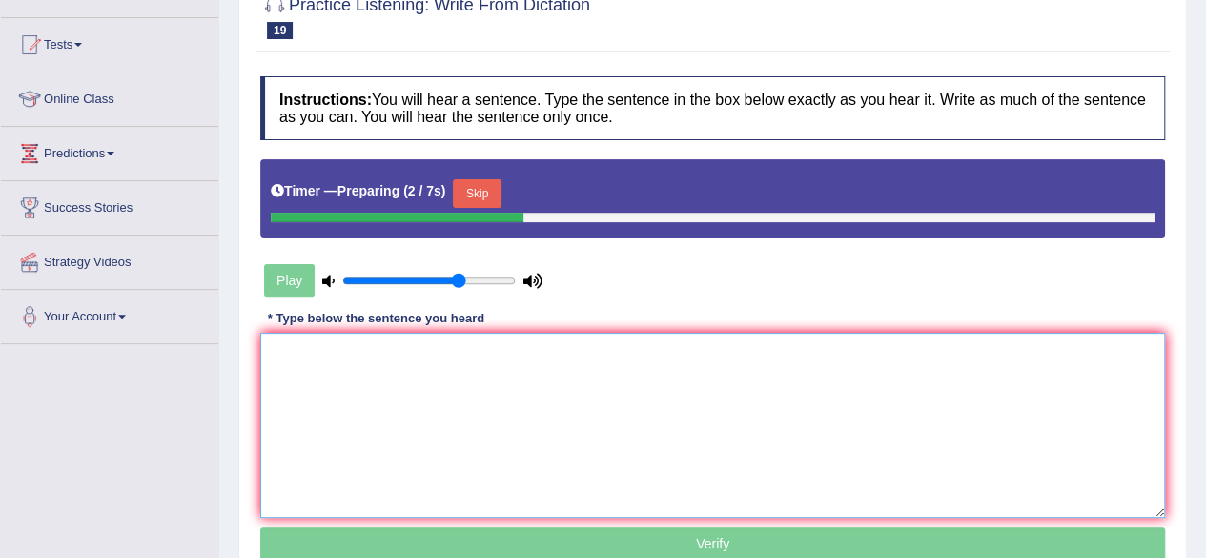
click at [463, 462] on textarea at bounding box center [712, 425] width 905 height 185
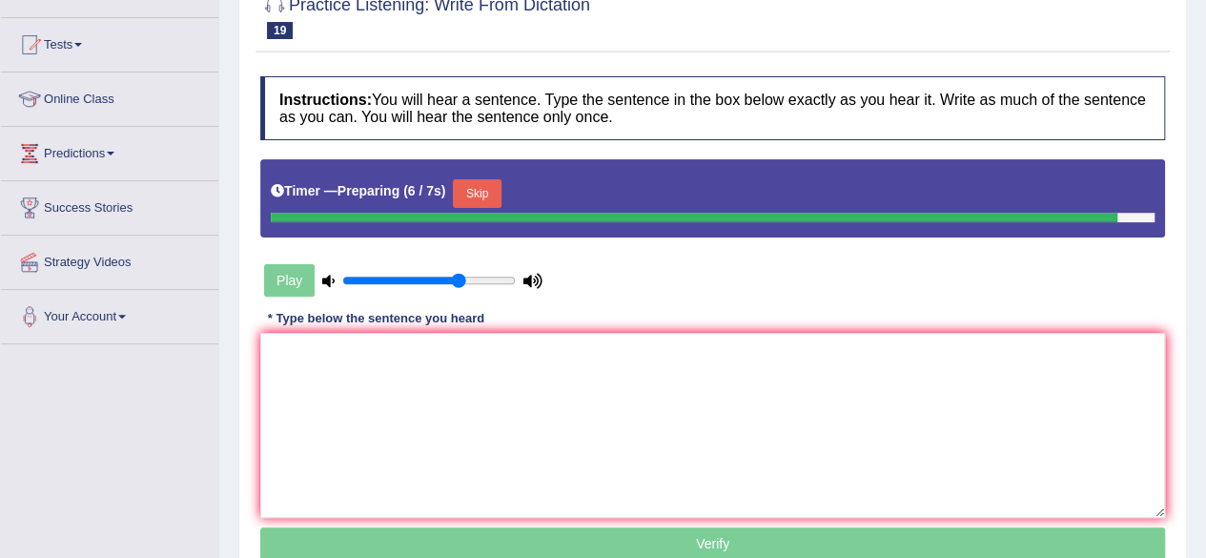
click at [484, 194] on button "Skip" at bounding box center [477, 193] width 48 height 29
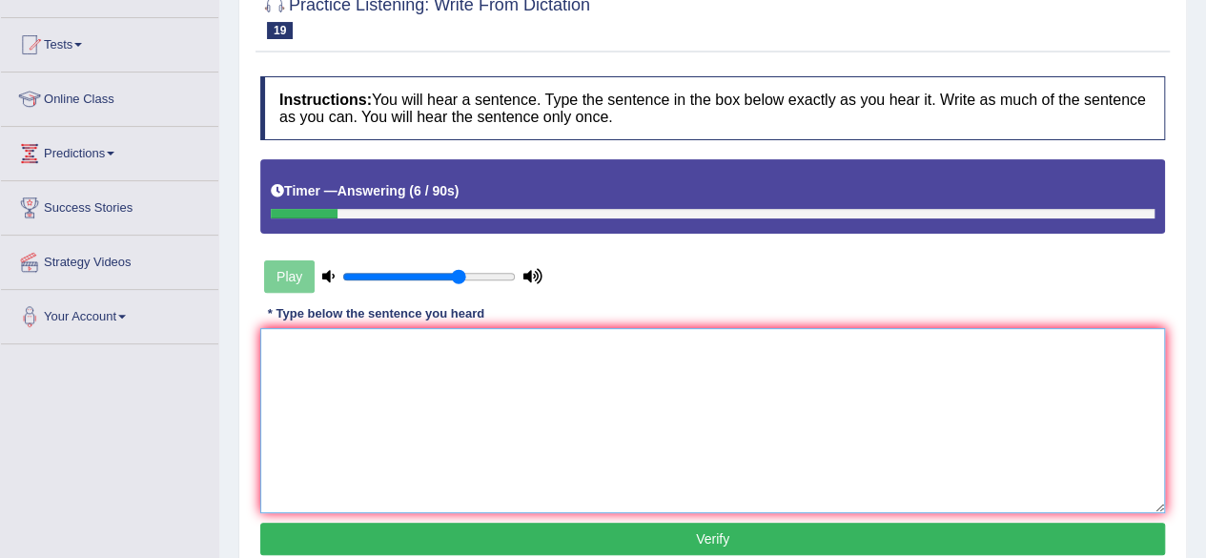
click at [322, 398] on textarea at bounding box center [712, 420] width 905 height 185
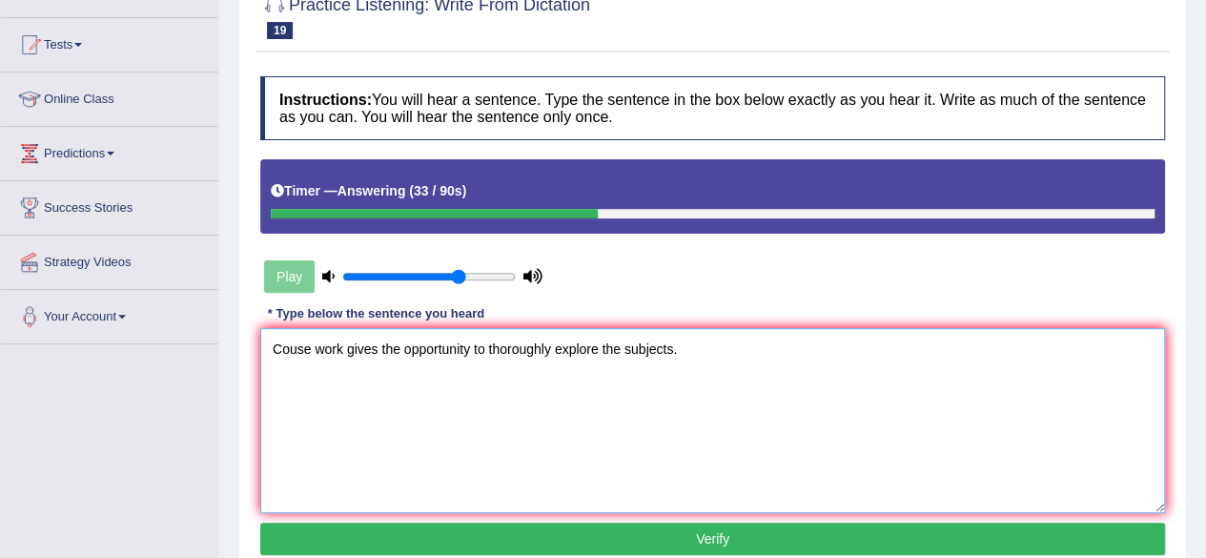
type textarea "Couse work gives the opportunity to thoroughly explore the subjects."
click button "Verify" at bounding box center [712, 538] width 905 height 32
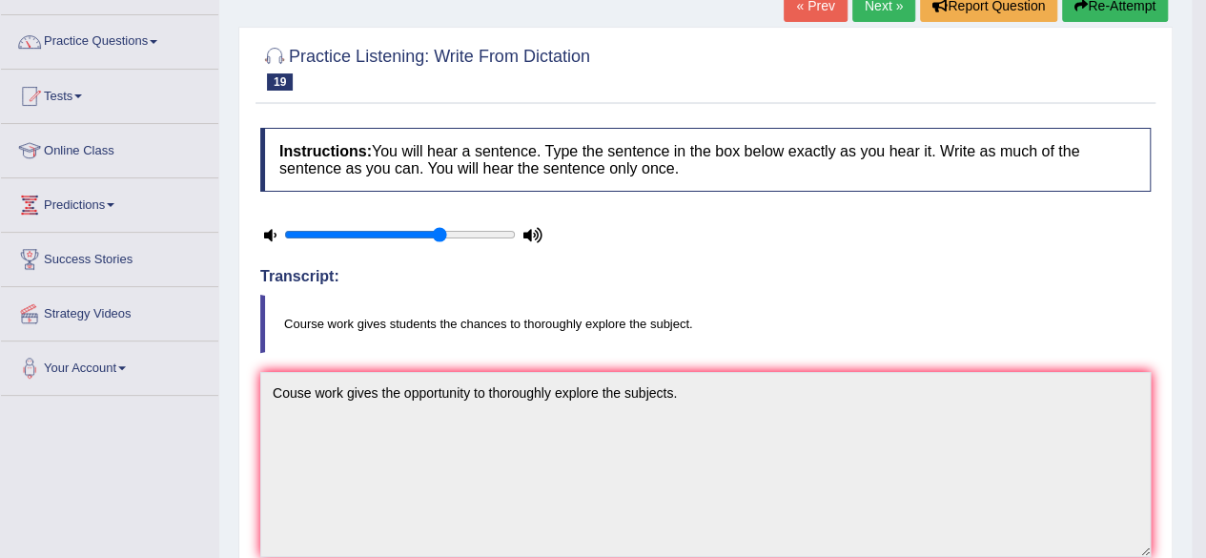
scroll to position [71, 0]
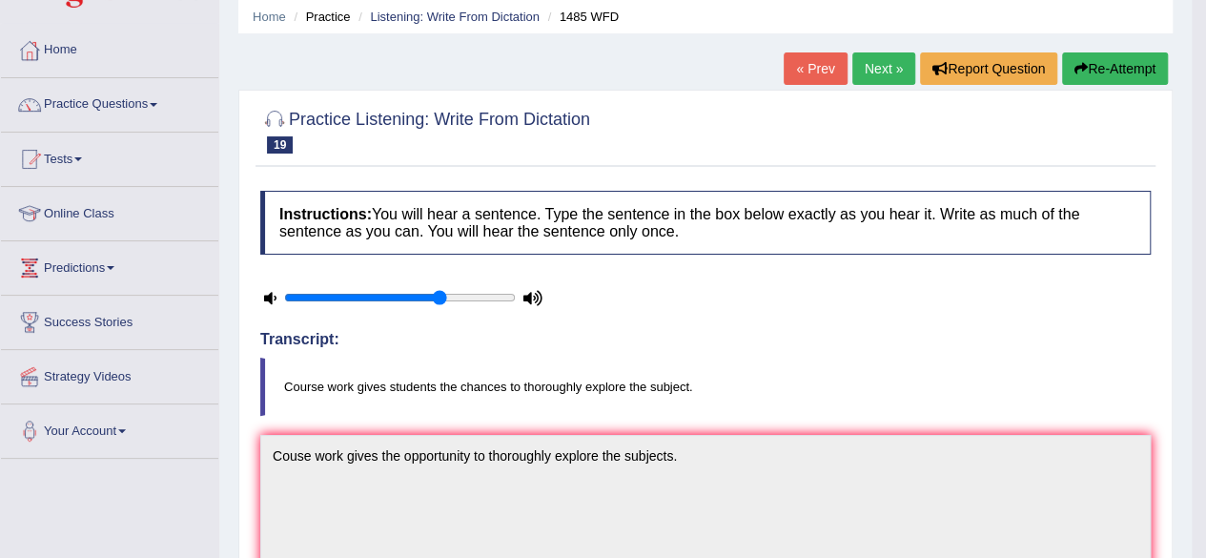
click at [889, 60] on link "Next »" at bounding box center [883, 68] width 63 height 32
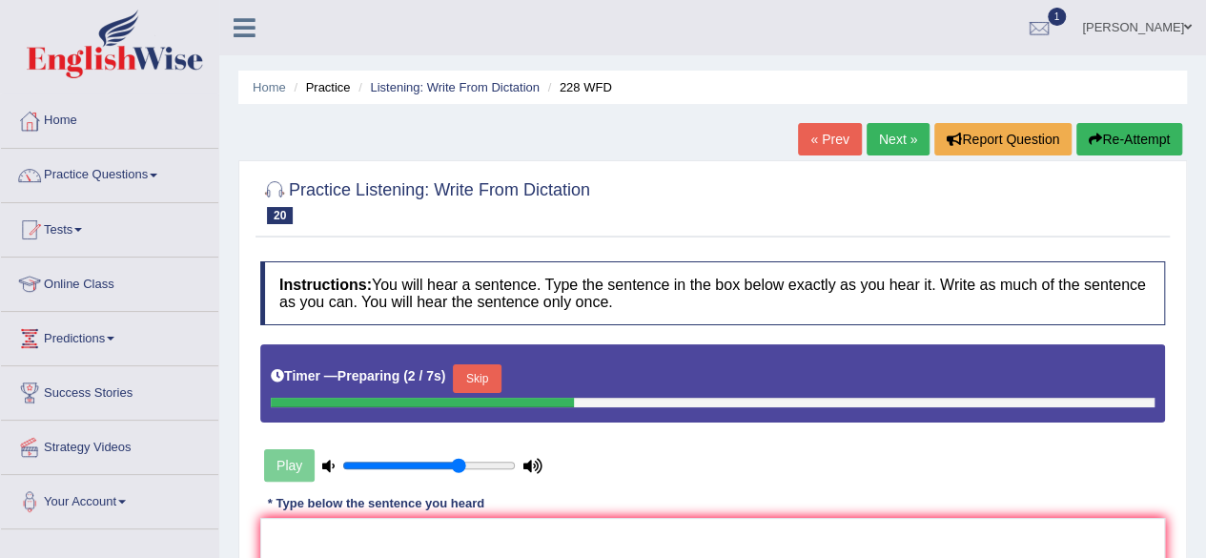
drag, startPoint x: 0, startPoint y: 0, endPoint x: 1126, endPoint y: 38, distance: 1126.4
click at [1126, 38] on div "Toggle navigation Home Practice Questions Speaking Practice Read Aloud Repeat S…" at bounding box center [603, 495] width 1206 height 991
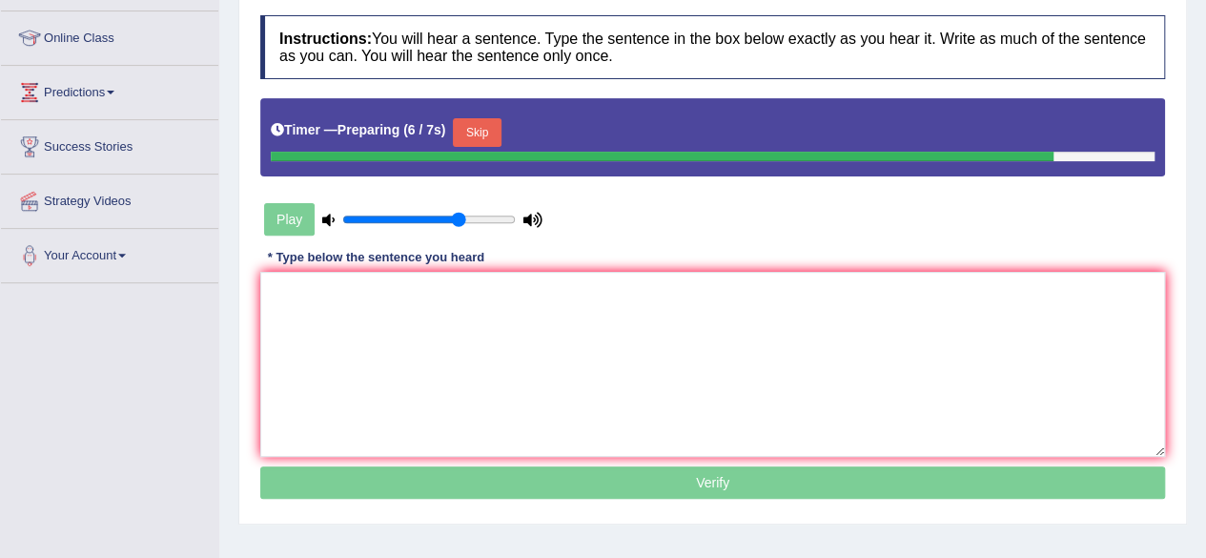
scroll to position [247, 0]
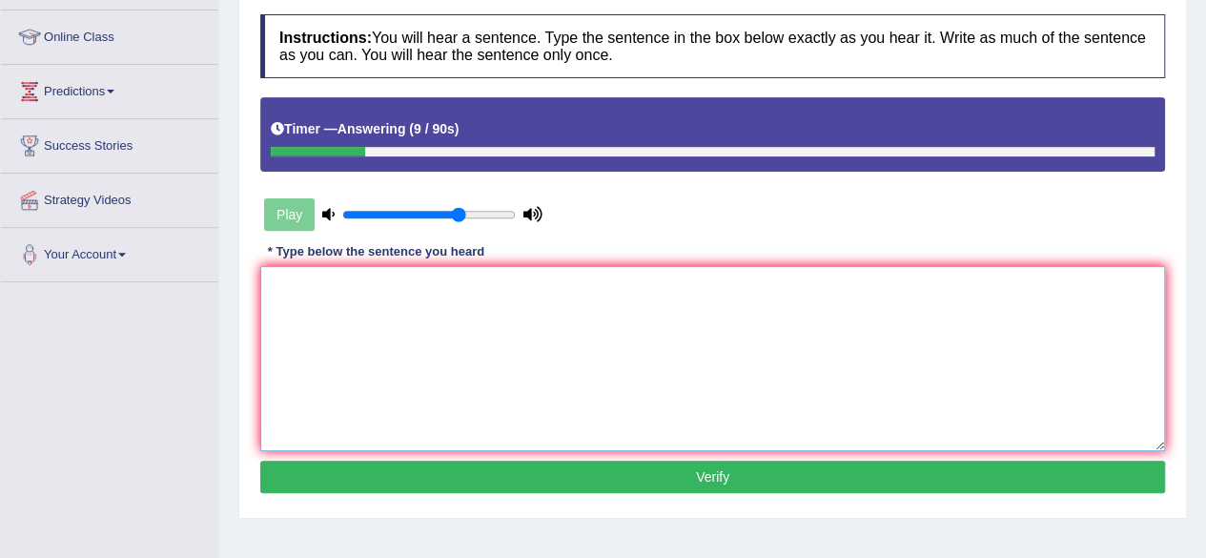
click at [711, 382] on textarea at bounding box center [712, 358] width 905 height 185
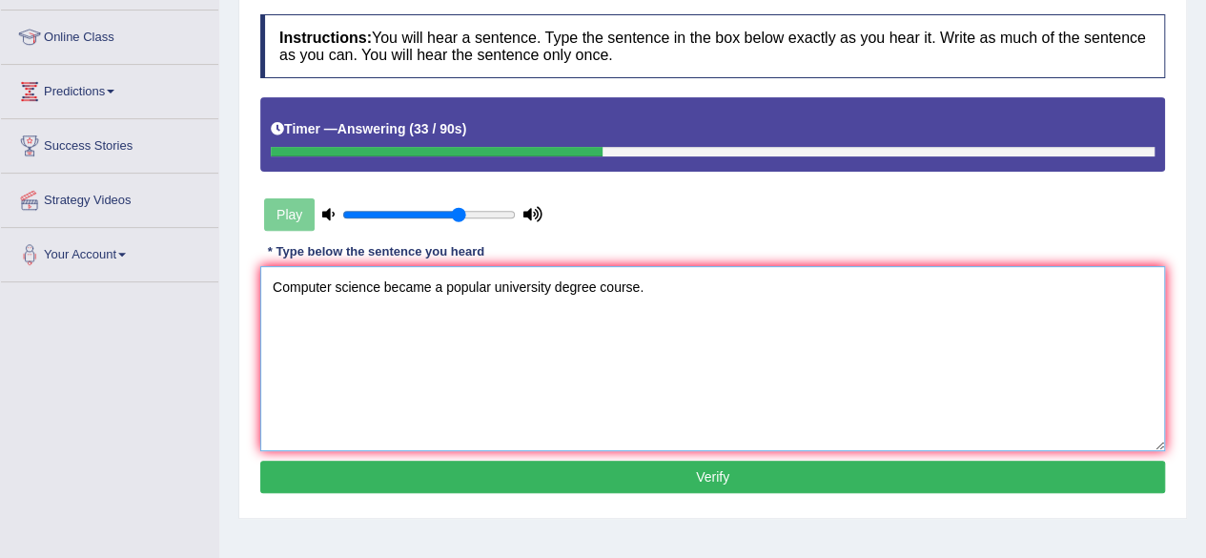
type textarea "Computer science became a popular university degree course."
click button "Verify" at bounding box center [712, 476] width 905 height 32
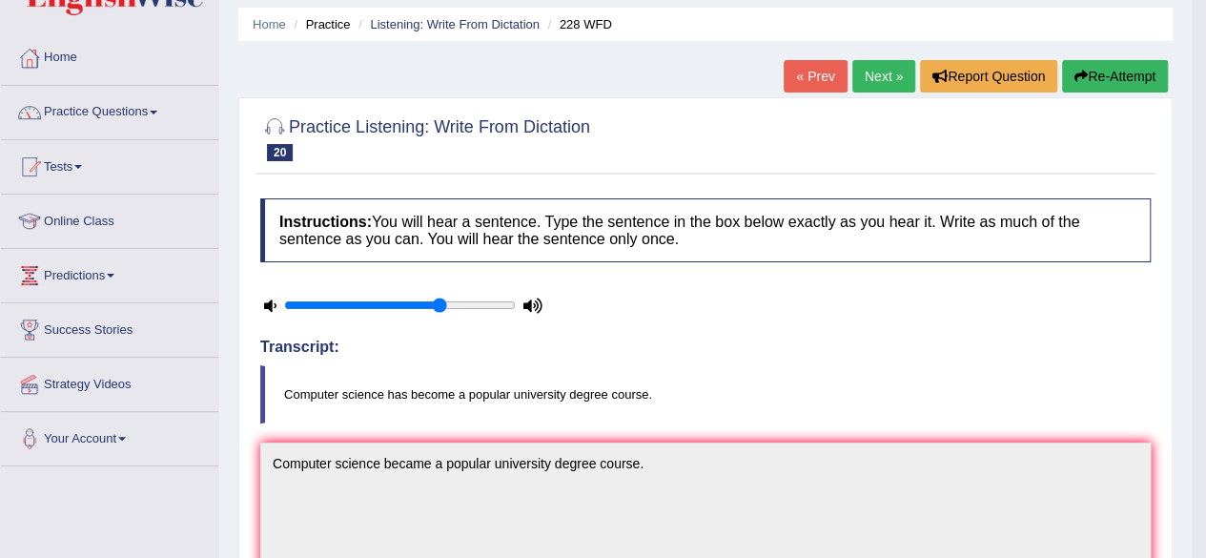
scroll to position [59, 0]
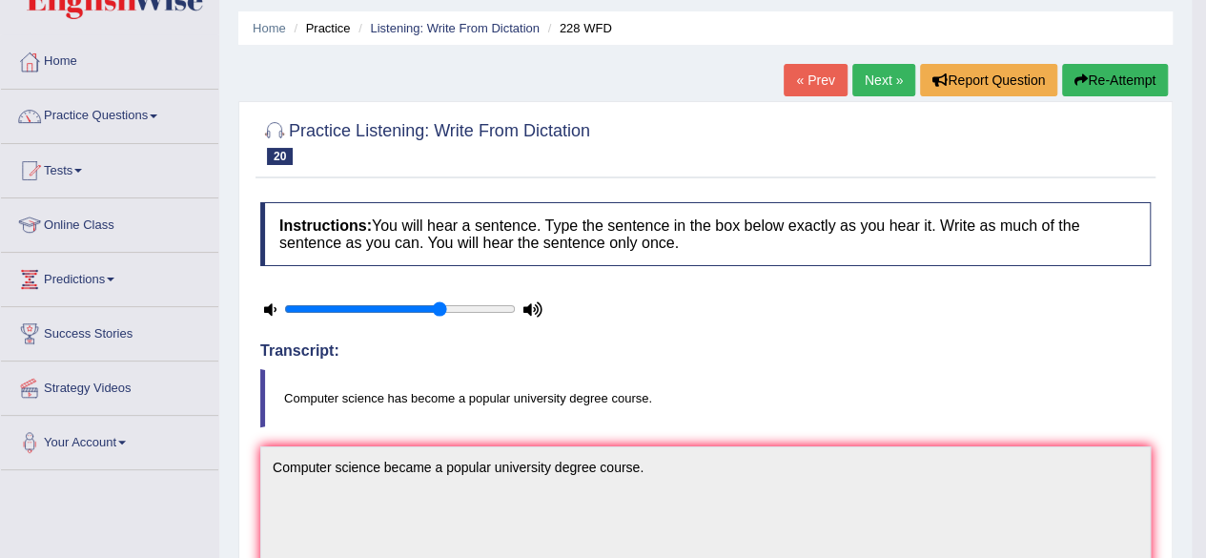
click at [866, 92] on link "Next »" at bounding box center [883, 80] width 63 height 32
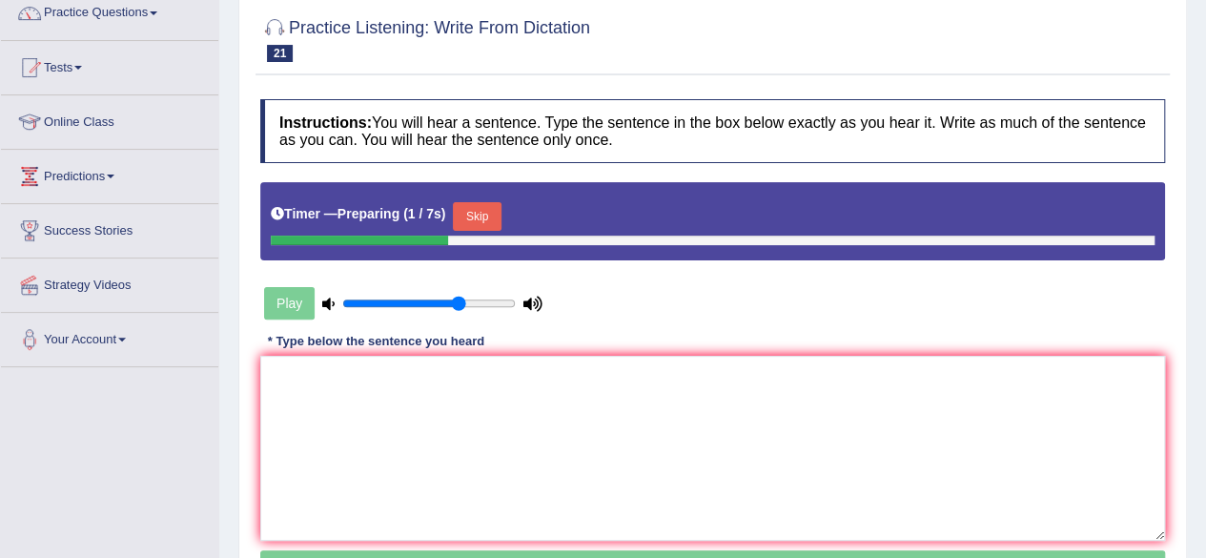
scroll to position [173, 0]
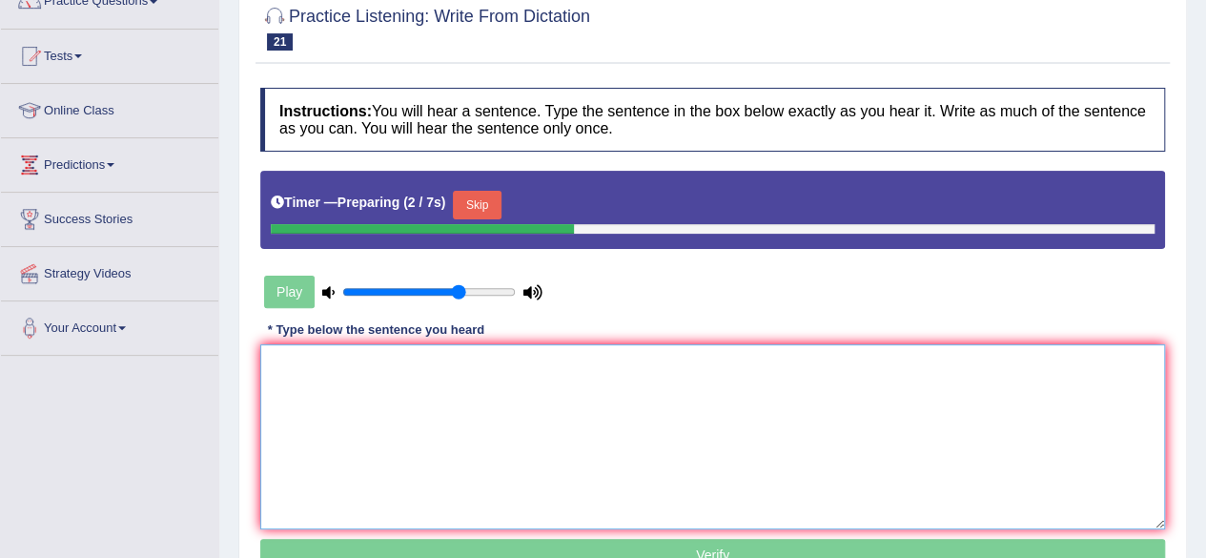
click at [438, 373] on textarea at bounding box center [712, 436] width 905 height 185
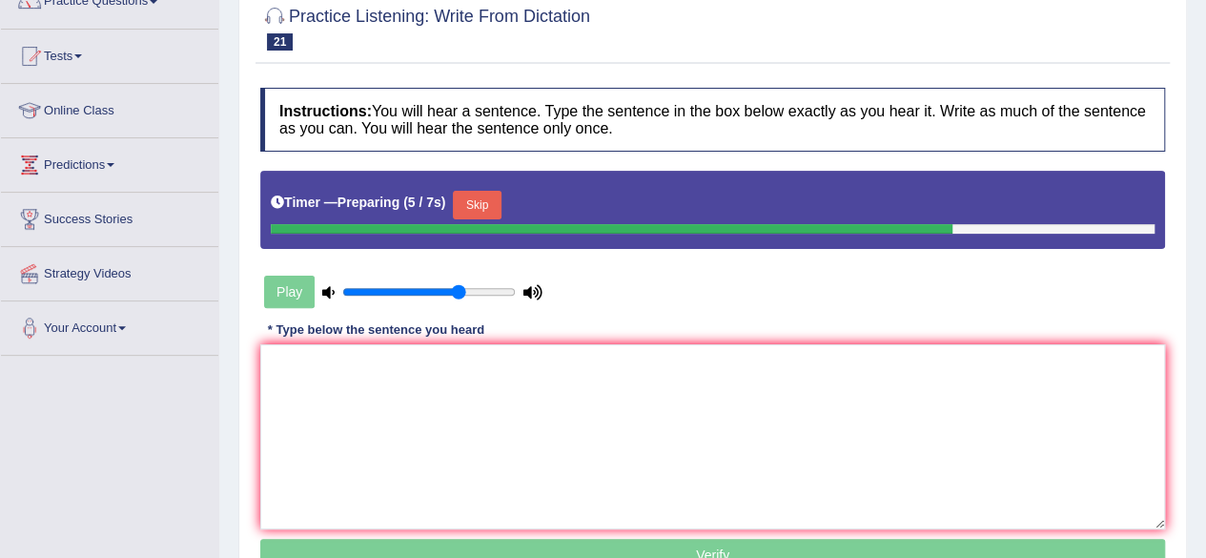
click at [480, 202] on button "Skip" at bounding box center [477, 205] width 48 height 29
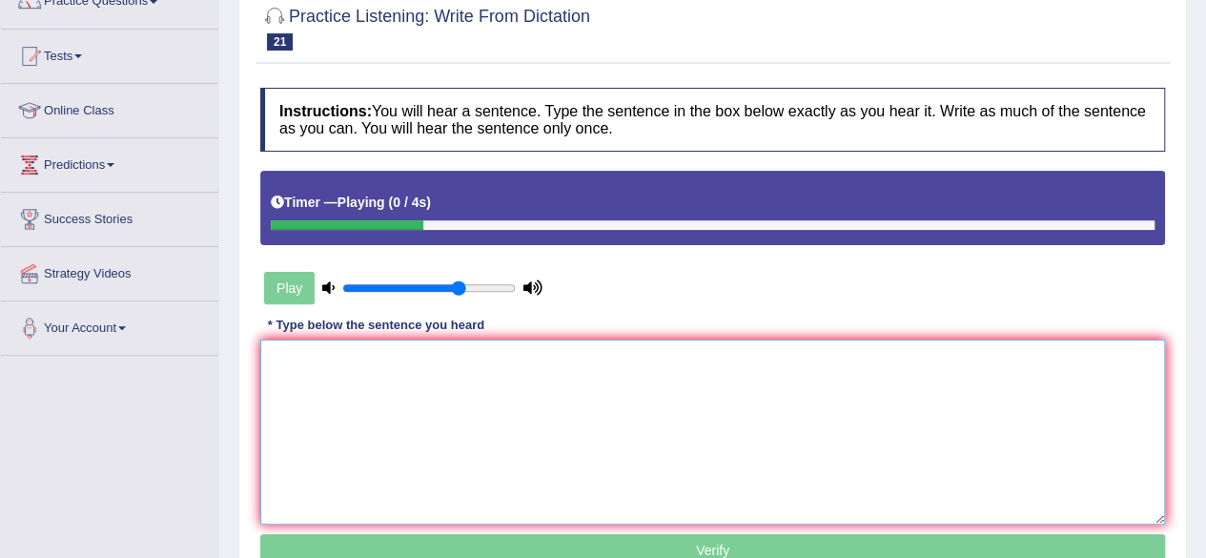
click at [435, 367] on textarea at bounding box center [712, 431] width 905 height 185
